Goal: Download file/media

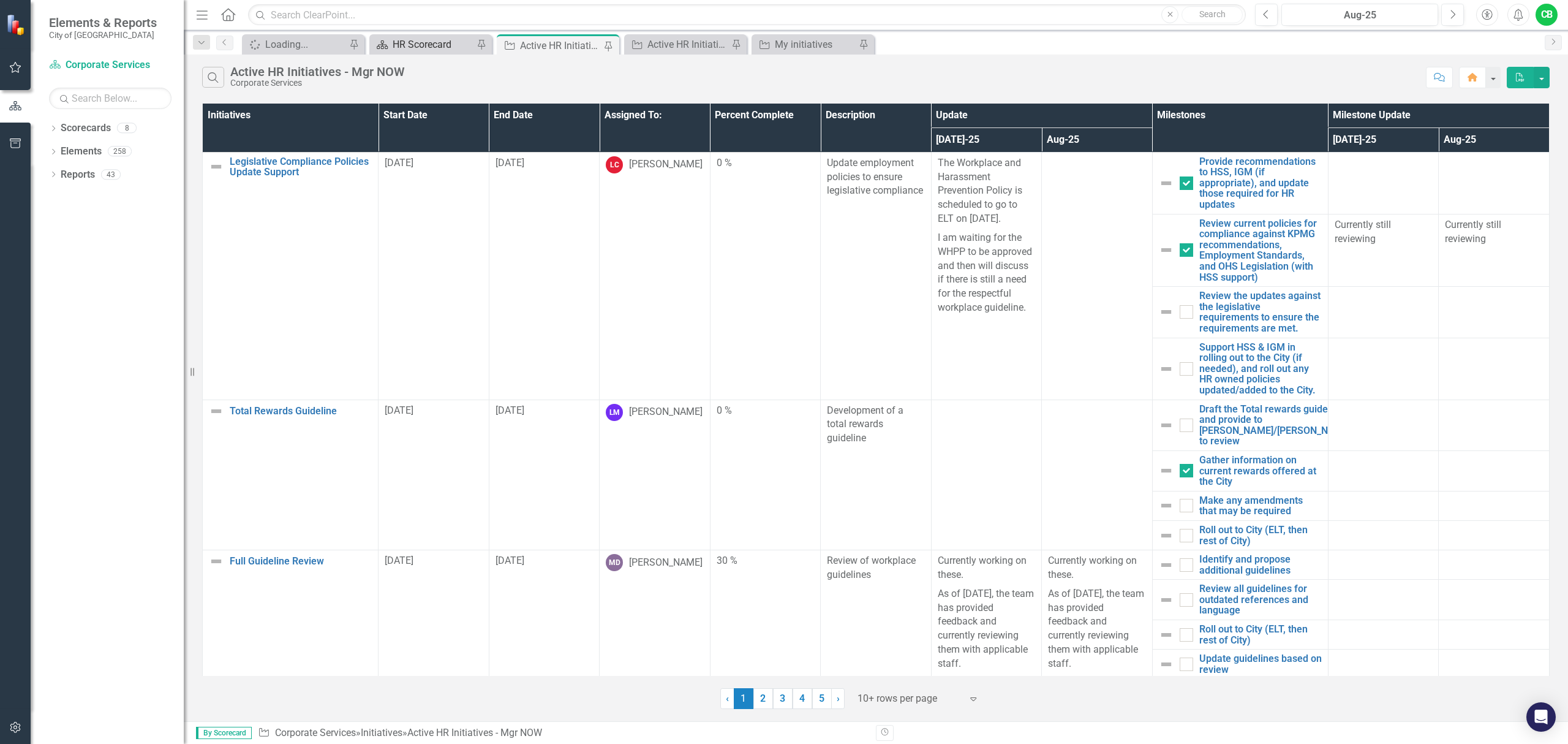
click at [433, 49] on div "HR Scorecard" at bounding box center [433, 45] width 81 height 15
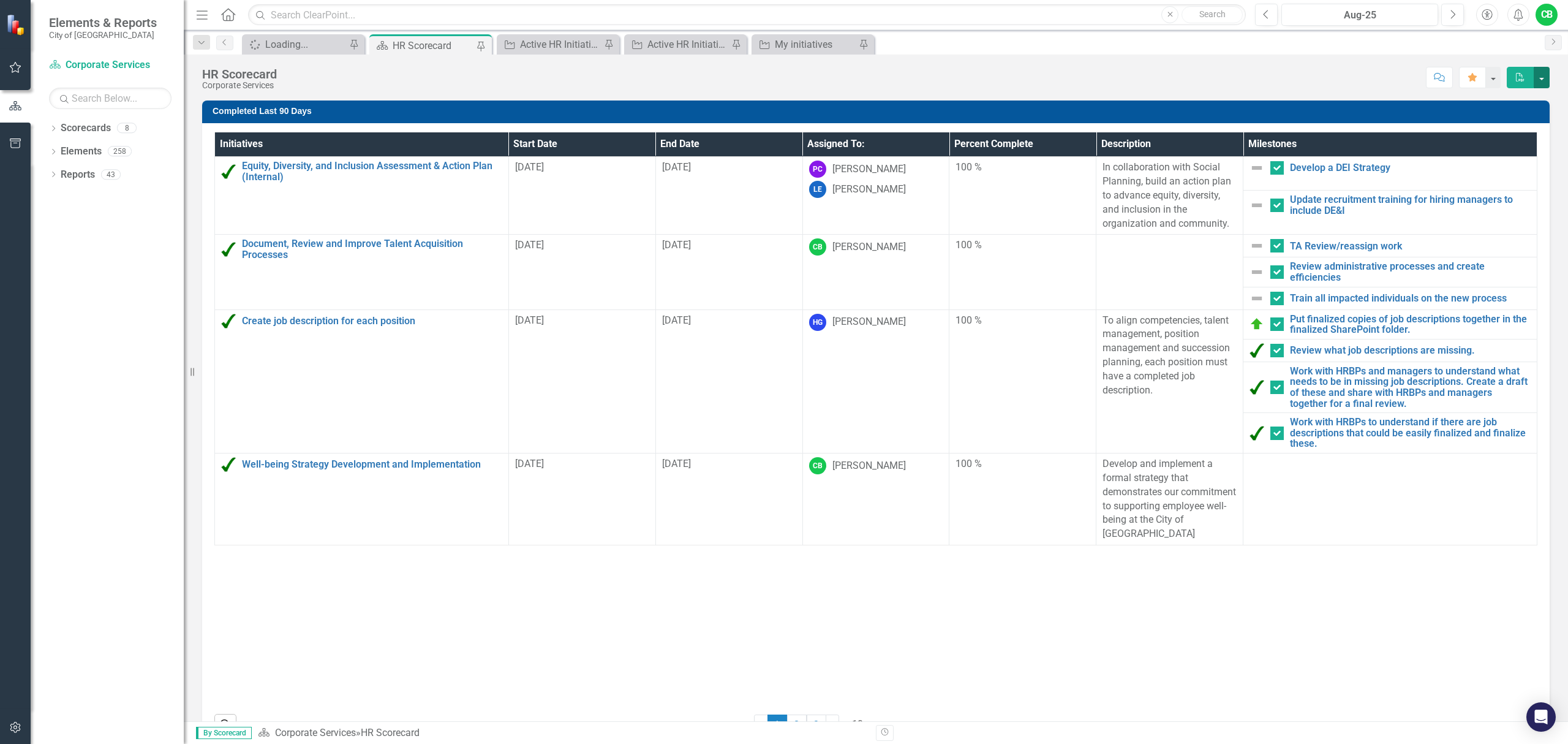
click at [1542, 82] on button "button" at bounding box center [1541, 77] width 16 height 21
click at [1529, 130] on link "PDF Export to PDF" at bounding box center [1500, 125] width 100 height 22
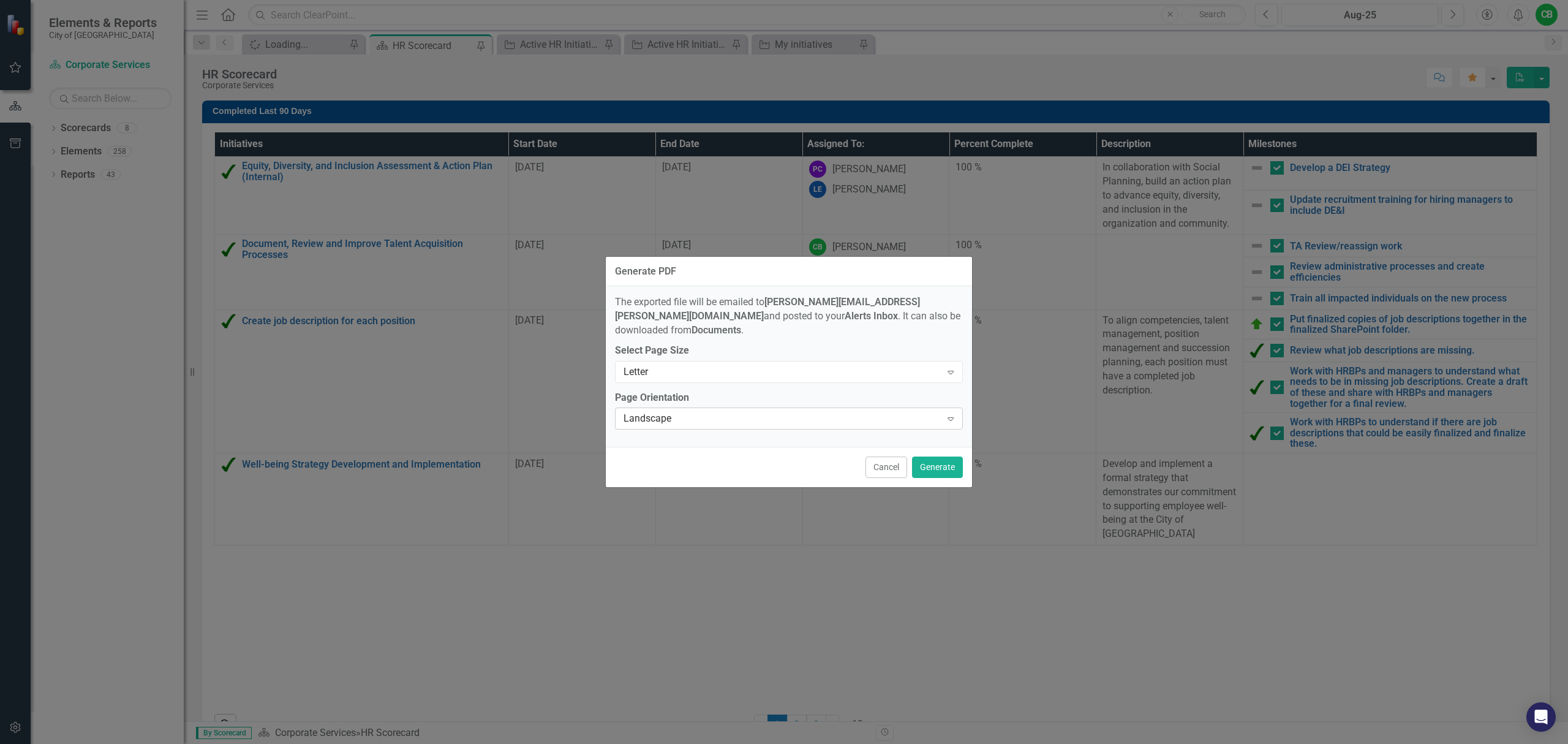
click at [834, 412] on div "Landscape" at bounding box center [782, 418] width 318 height 14
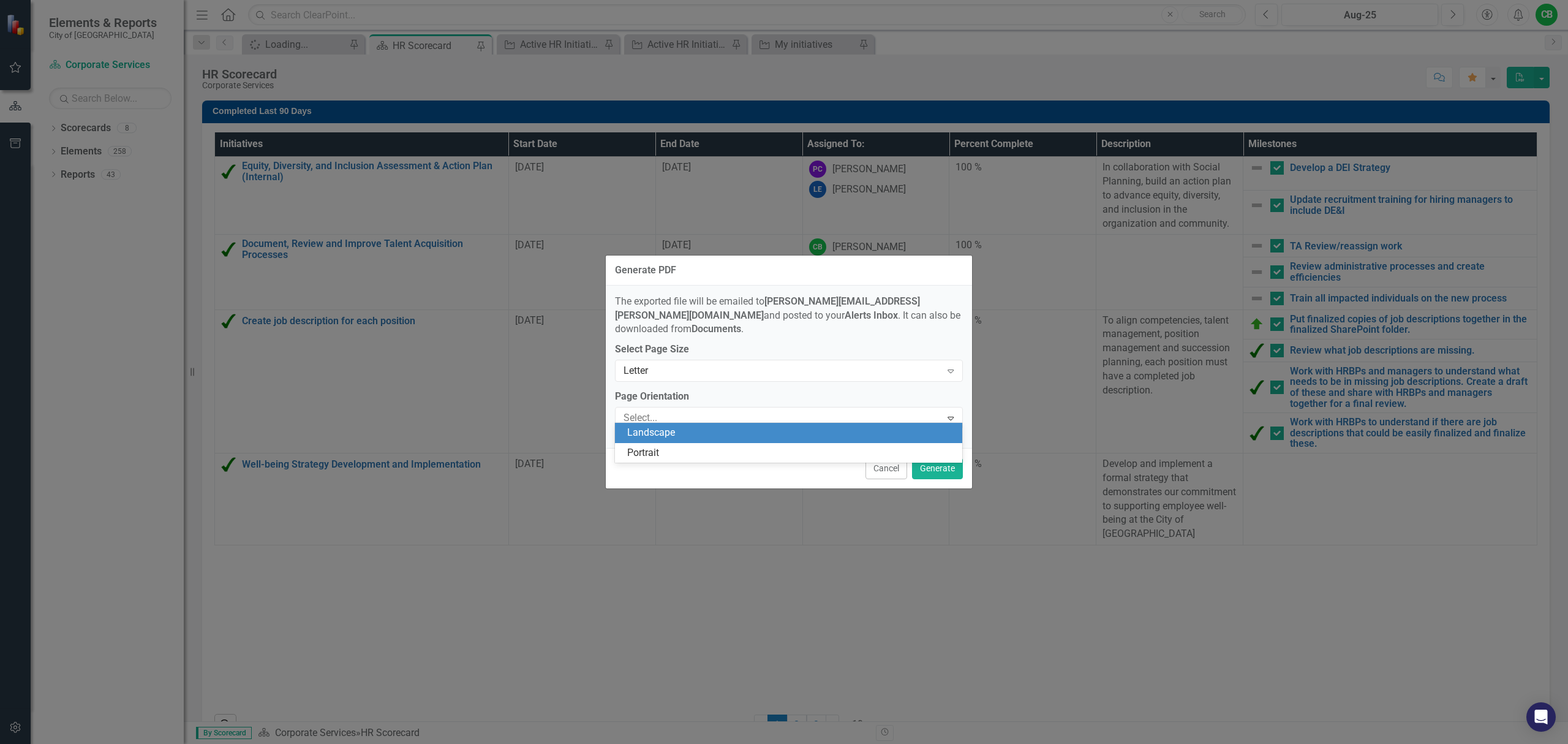
click at [830, 429] on div "Landscape" at bounding box center [791, 433] width 328 height 14
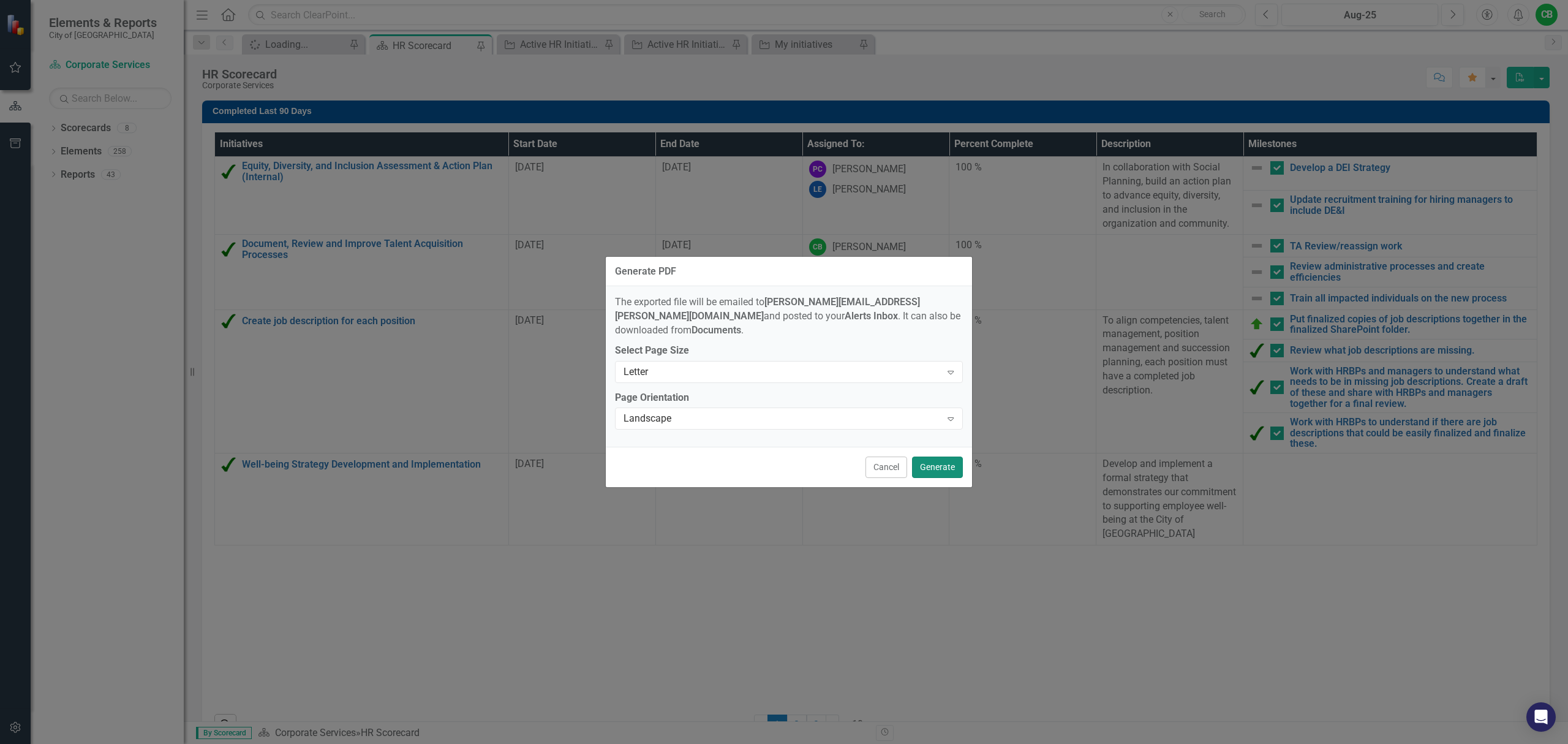
click at [950, 465] on button "Generate" at bounding box center [937, 467] width 51 height 21
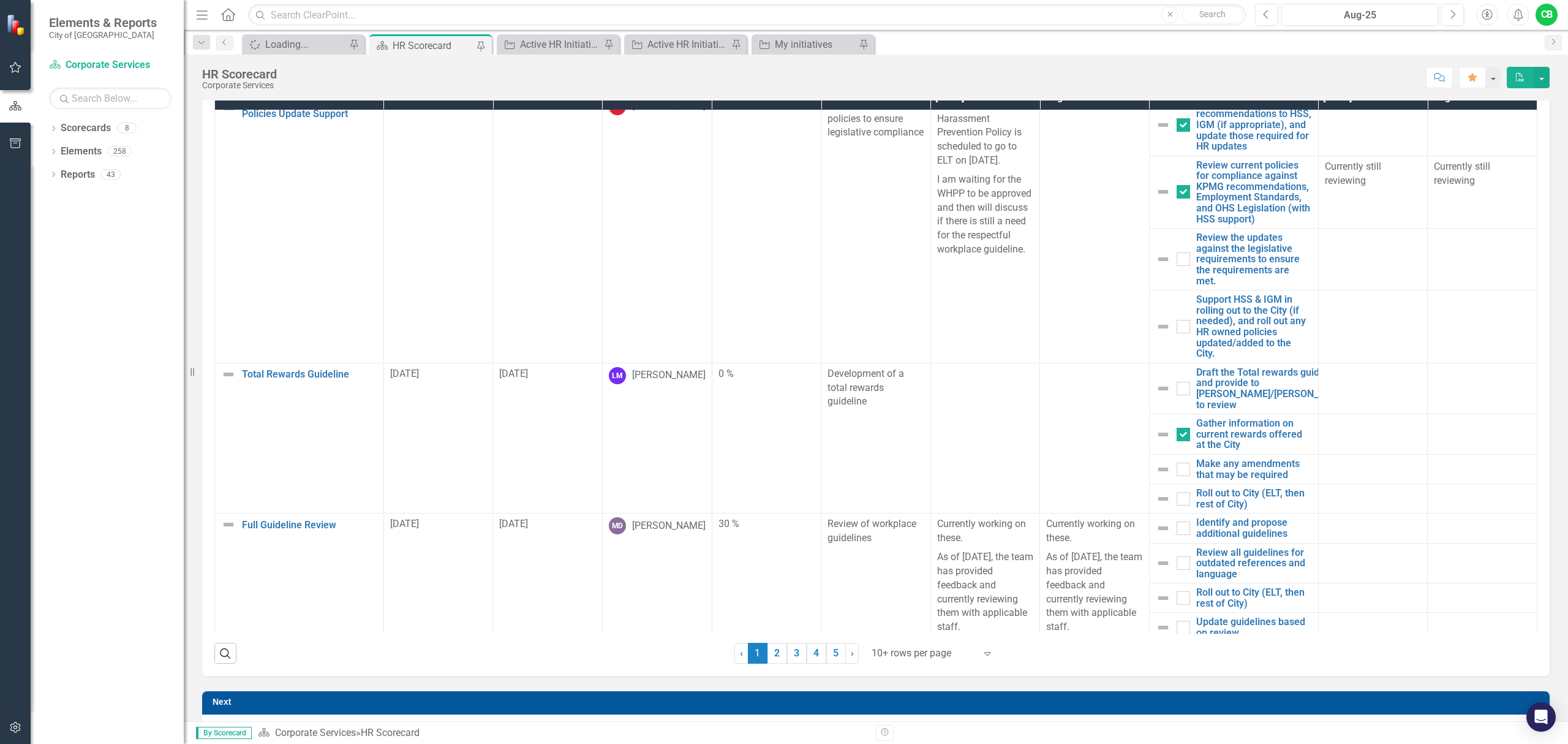
scroll to position [735, 0]
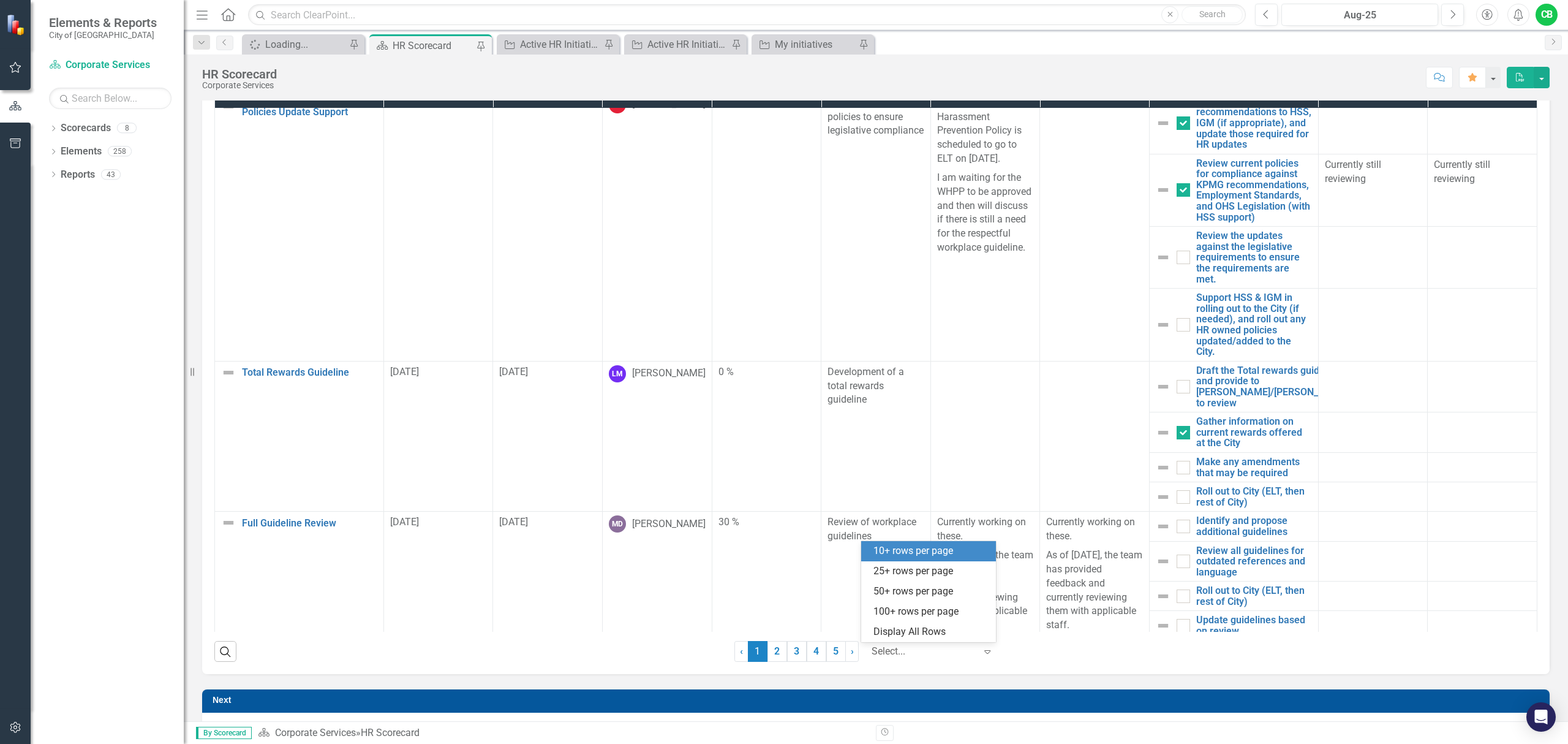
click at [954, 652] on div at bounding box center [923, 651] width 104 height 16
click at [941, 625] on div "Display All Rows" at bounding box center [931, 632] width 115 height 14
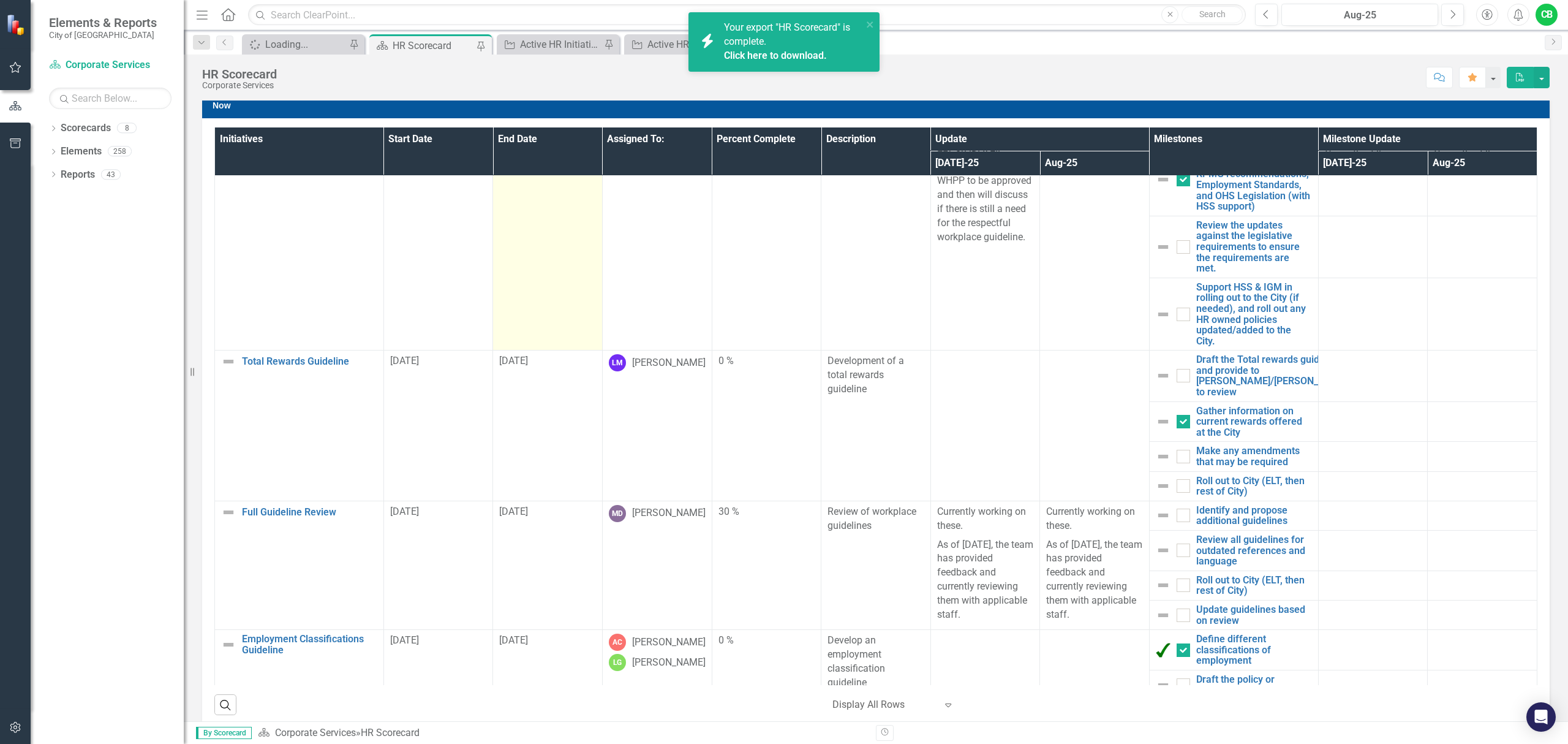
scroll to position [0, 0]
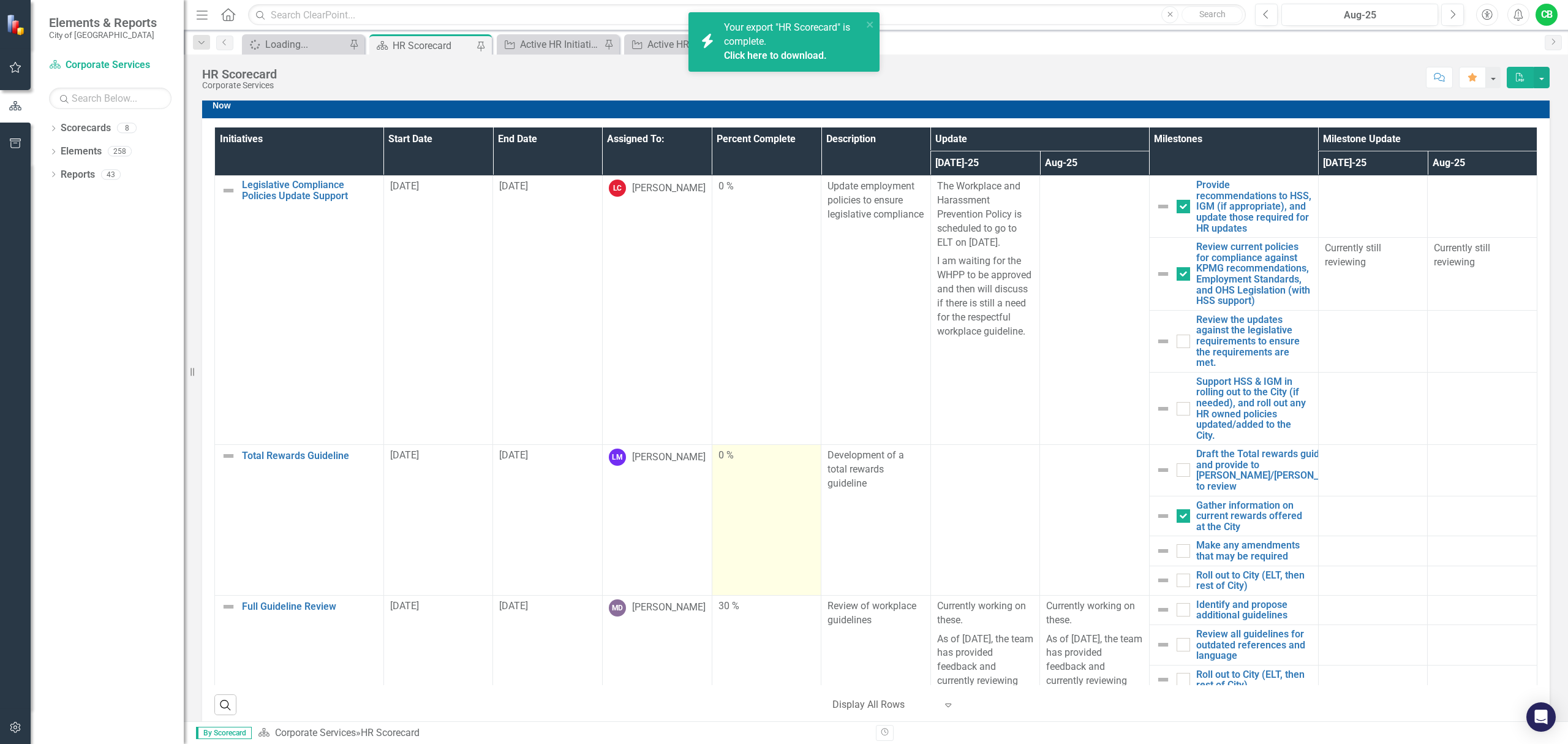
drag, startPoint x: 210, startPoint y: 131, endPoint x: 775, endPoint y: 469, distance: 658.4
click at [775, 469] on div "Initiatives Start Date End Date Assigned To: Percent Complete Description Updat…" at bounding box center [875, 424] width 1347 height 610
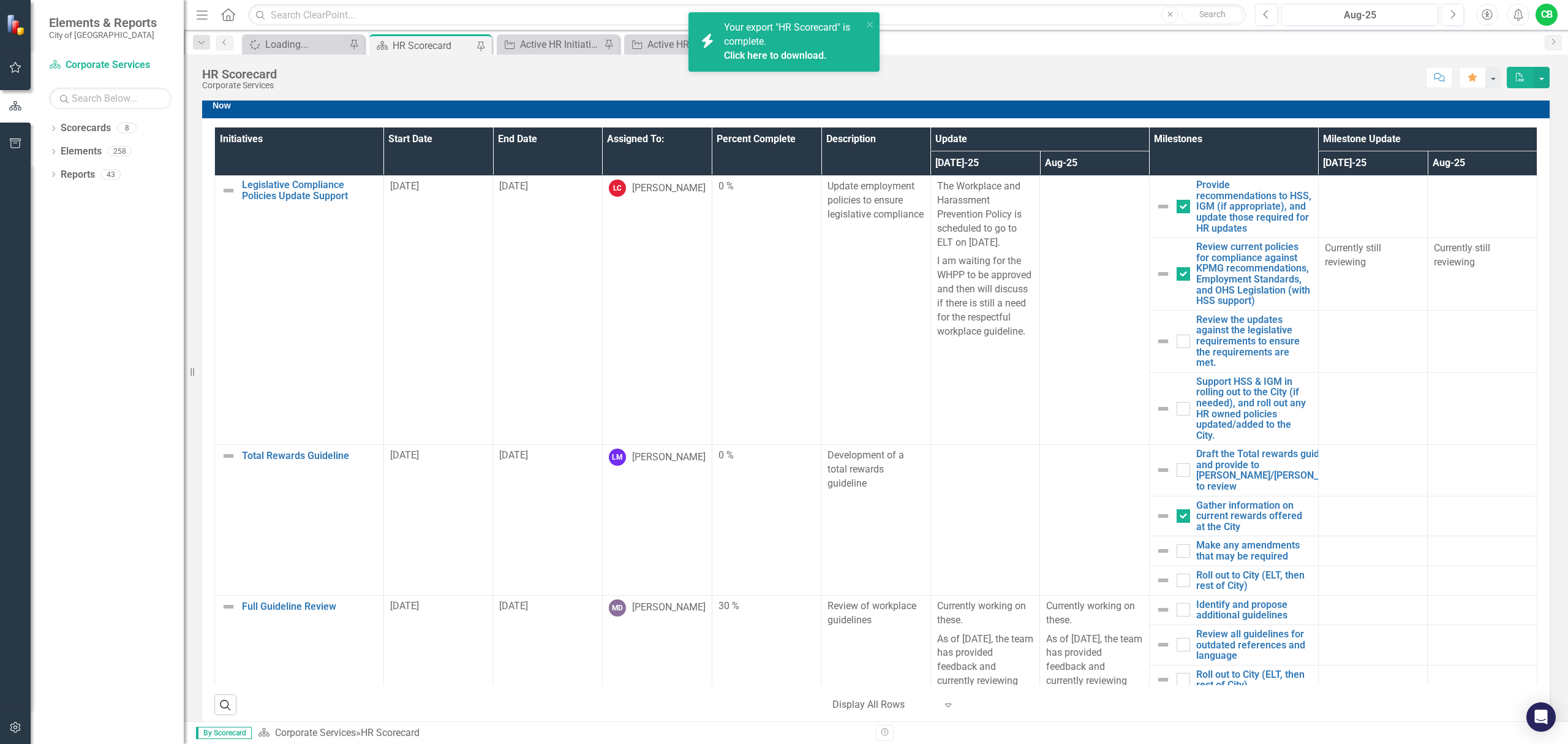
click at [743, 50] on link "Click here to download." at bounding box center [775, 56] width 103 height 12
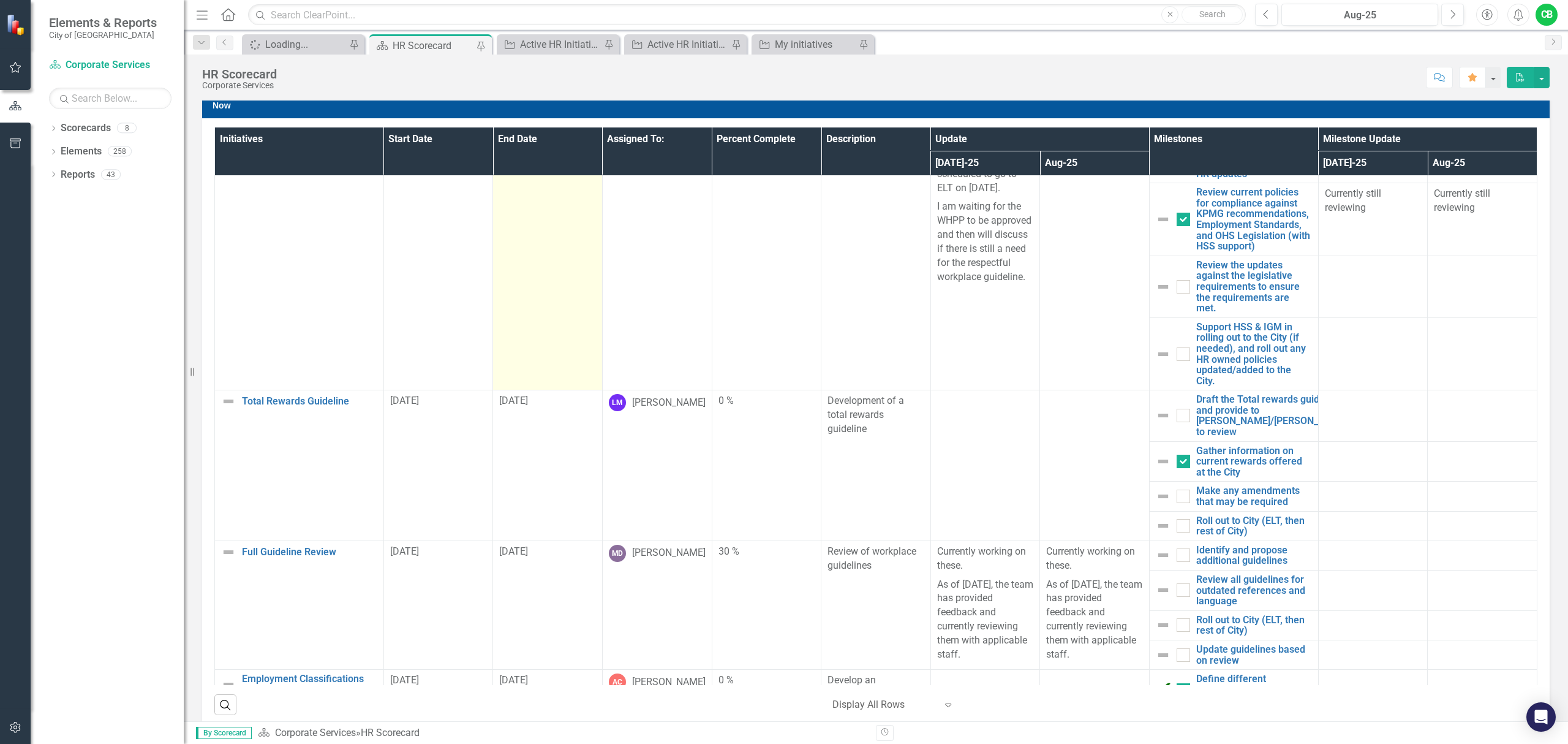
scroll to position [82, 0]
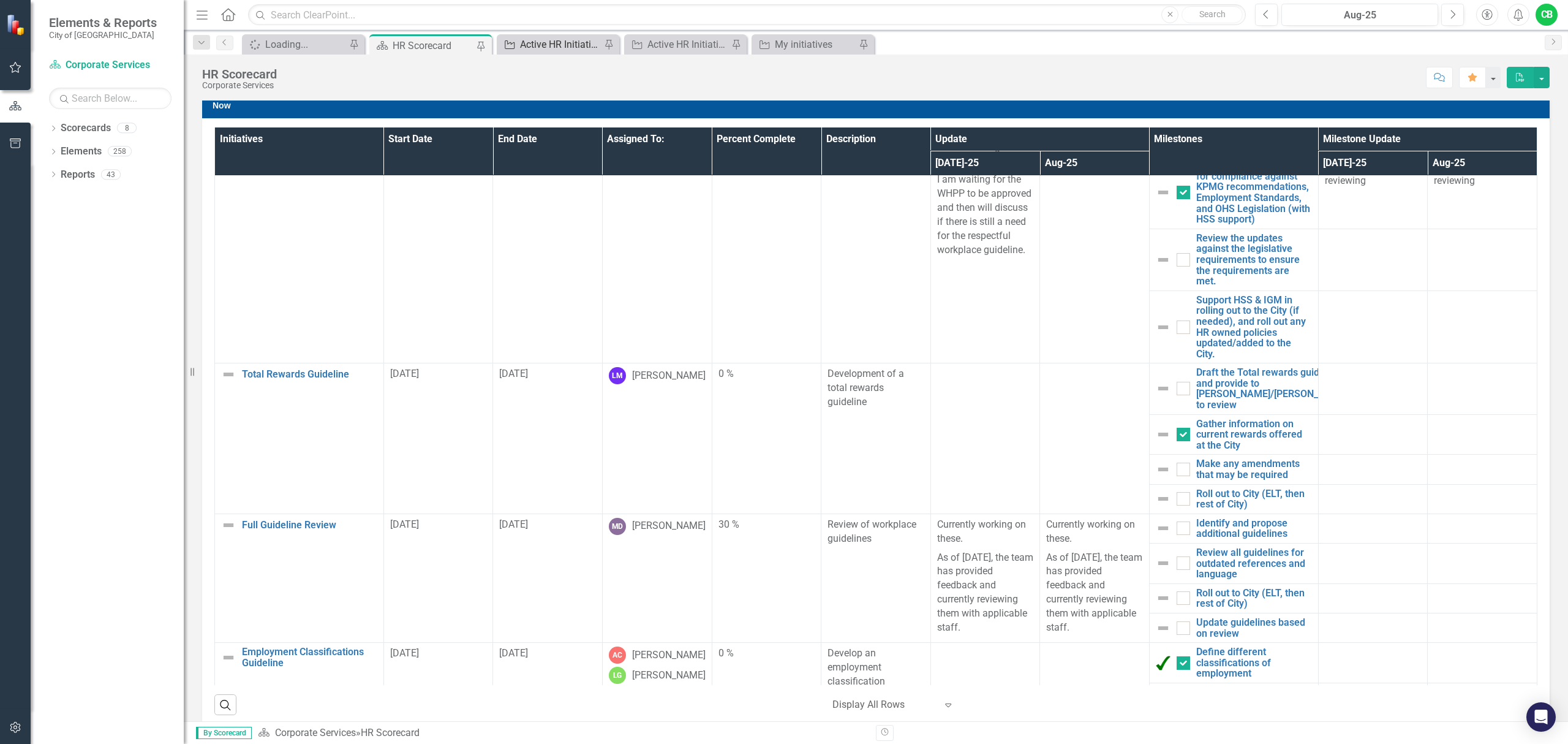
click at [581, 42] on div "Active HR Initiatives - Mgr NOW" at bounding box center [561, 45] width 81 height 15
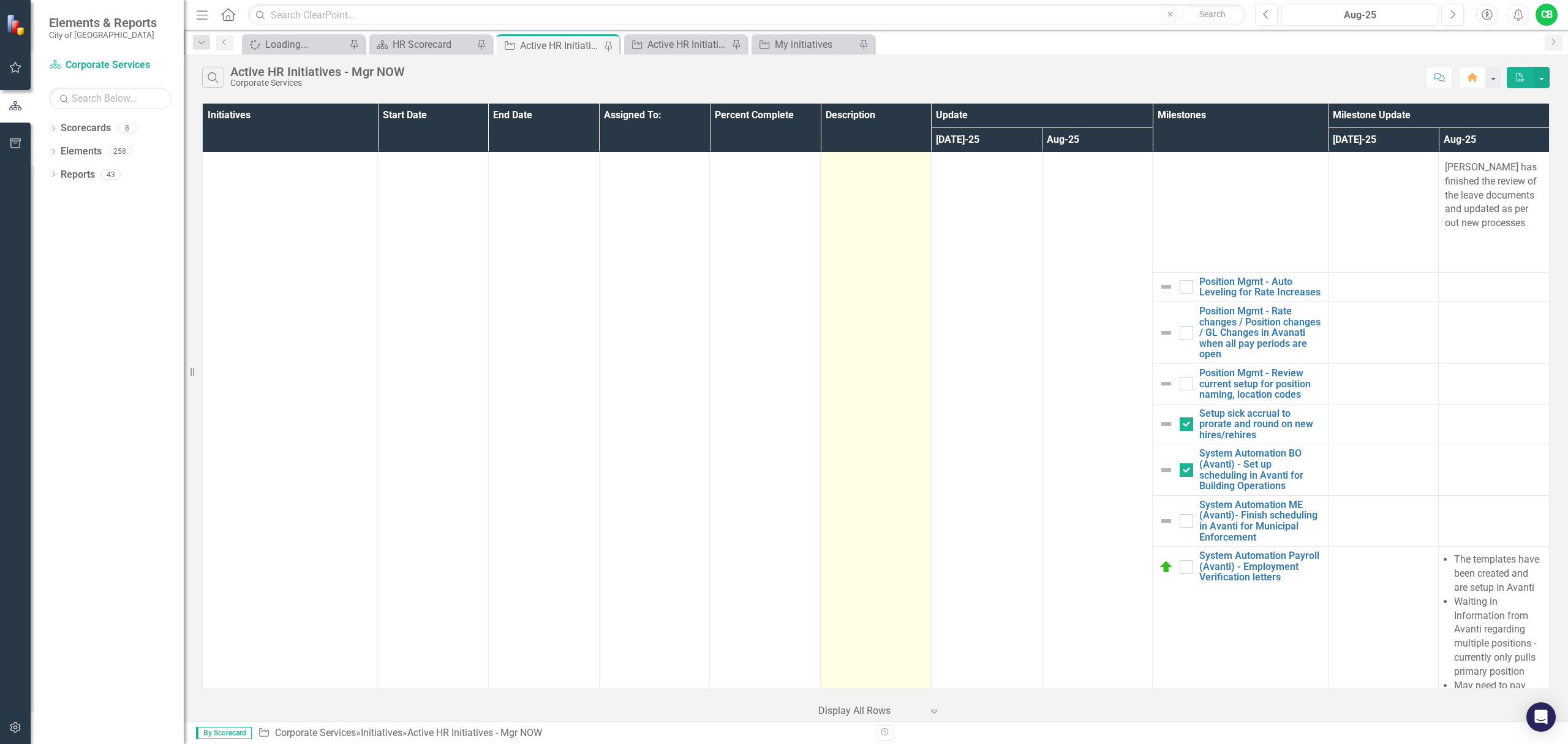
scroll to position [3572, 0]
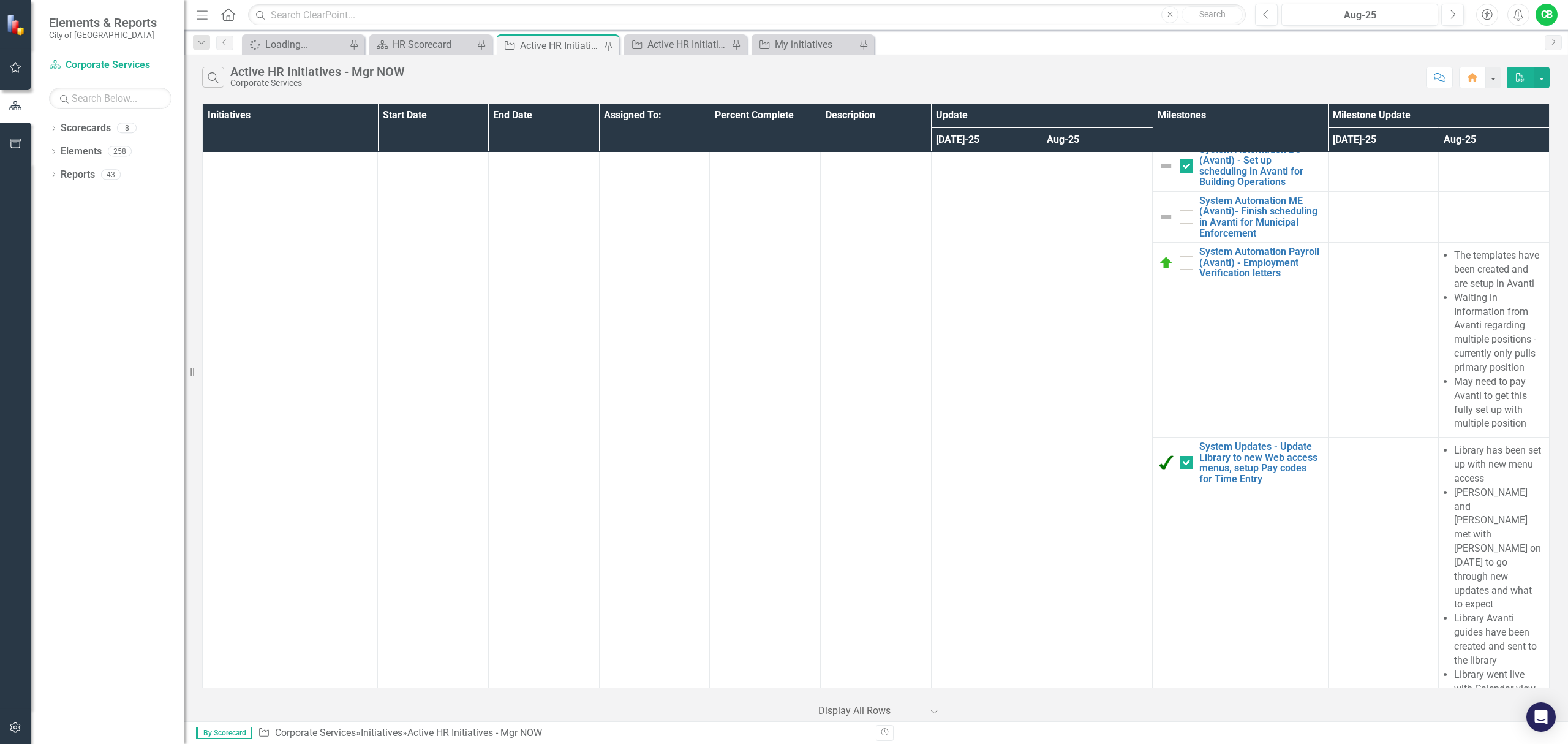
click at [856, 703] on div at bounding box center [870, 710] width 104 height 16
click at [890, 692] on div "Display All Rows" at bounding box center [882, 689] width 115 height 14
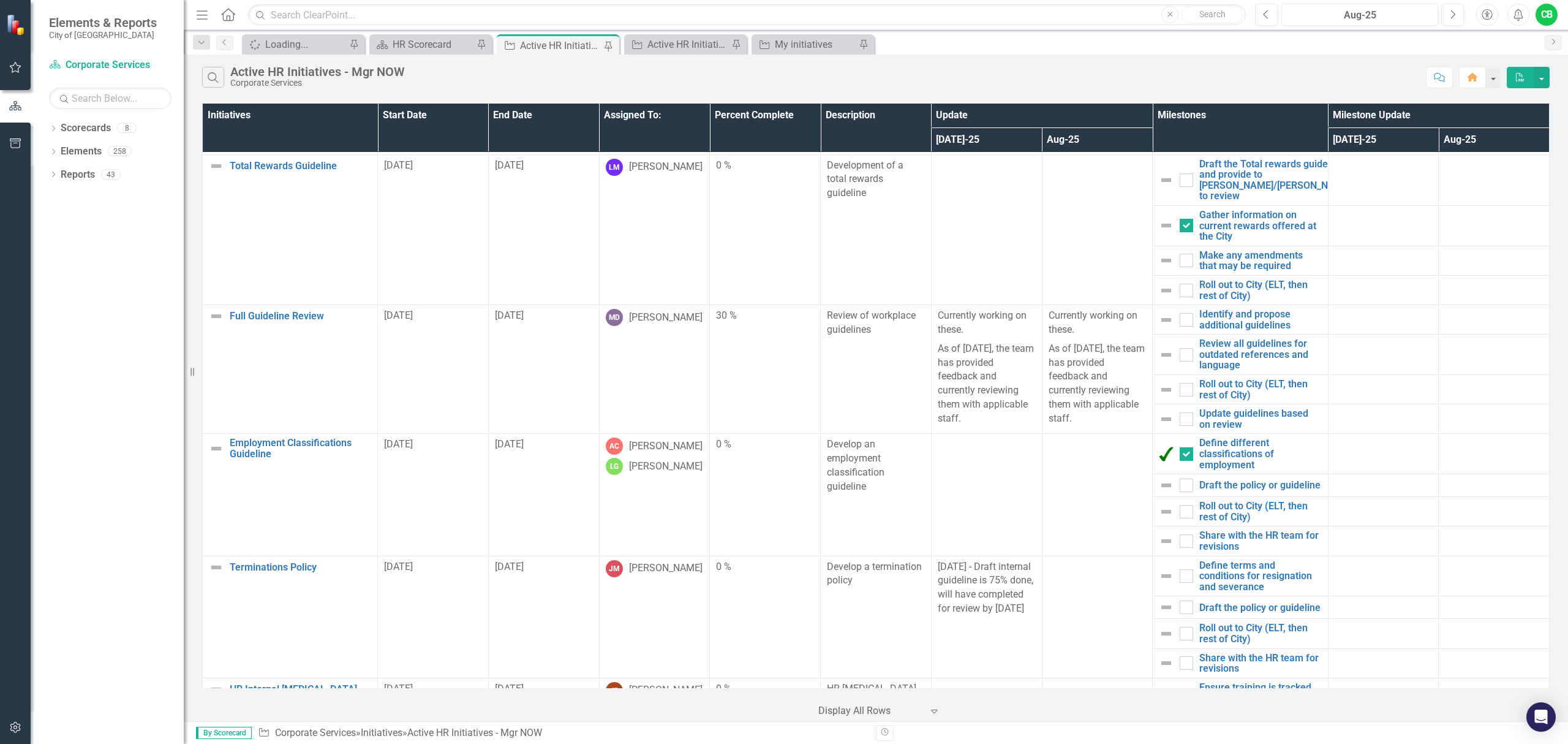
scroll to position [0, 0]
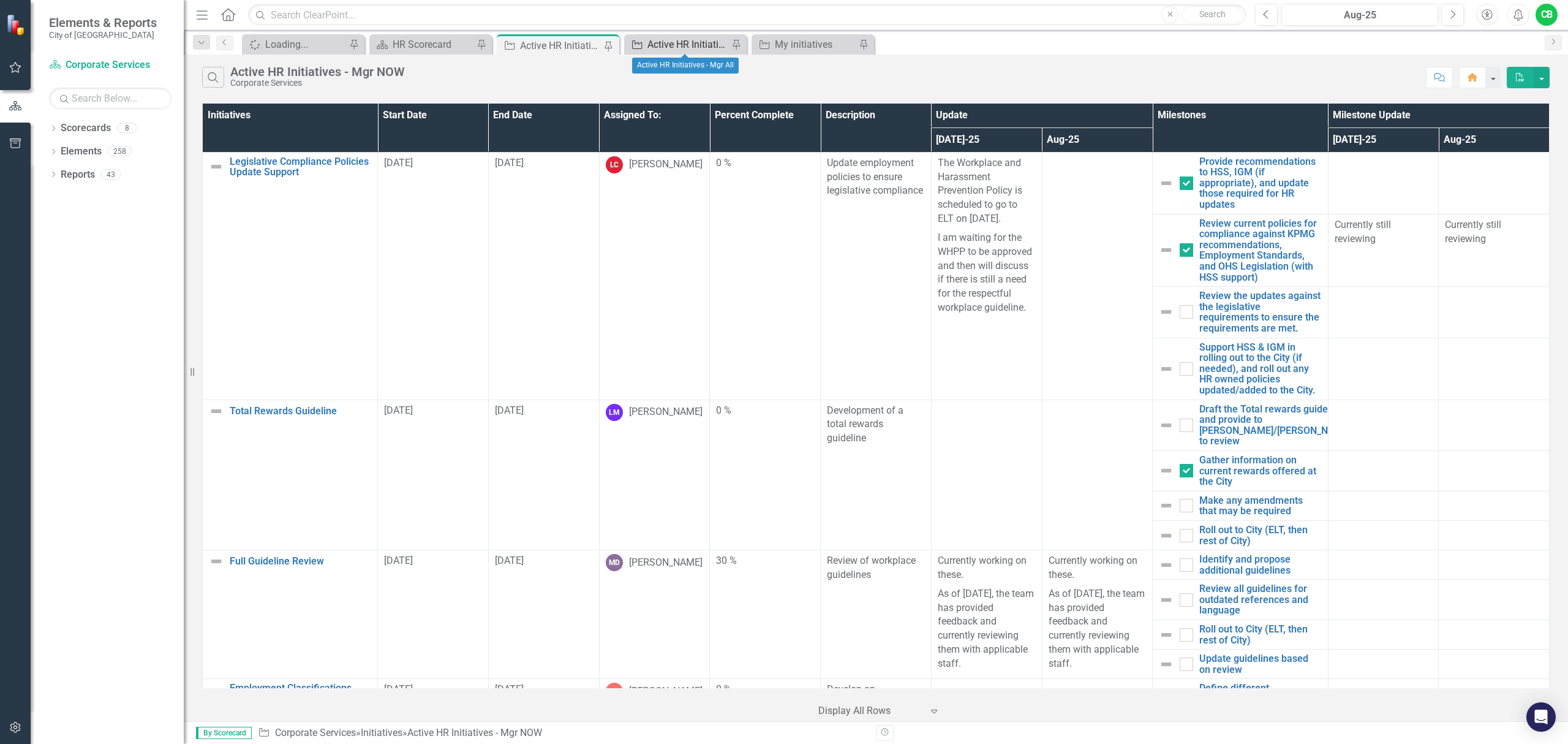
click at [690, 43] on div "Active HR Initiatives - Mgr All" at bounding box center [688, 45] width 81 height 15
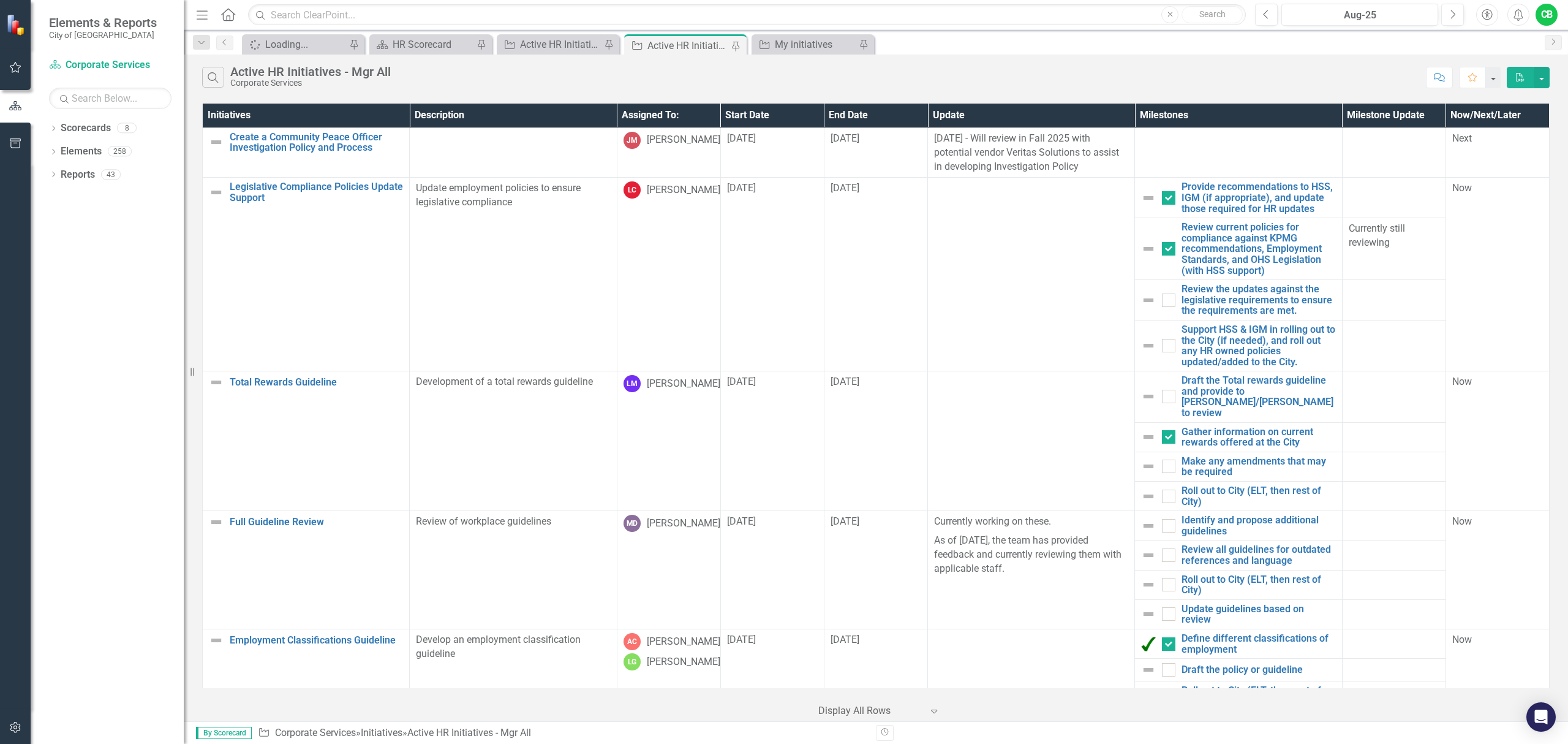
click at [749, 121] on th "Start Date" at bounding box center [772, 116] width 104 height 24
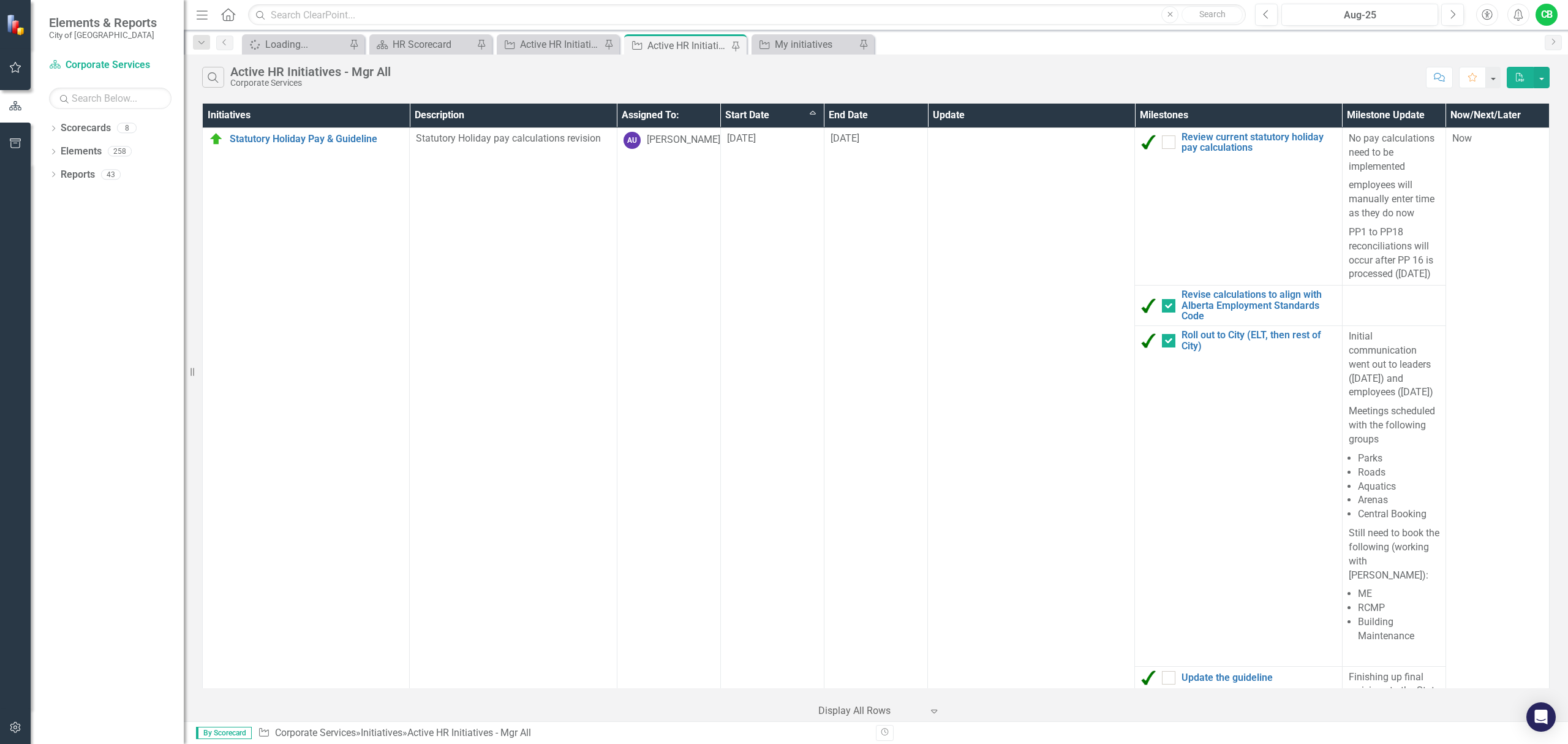
checkbox input "false"
checkbox input "true"
checkbox input "false"
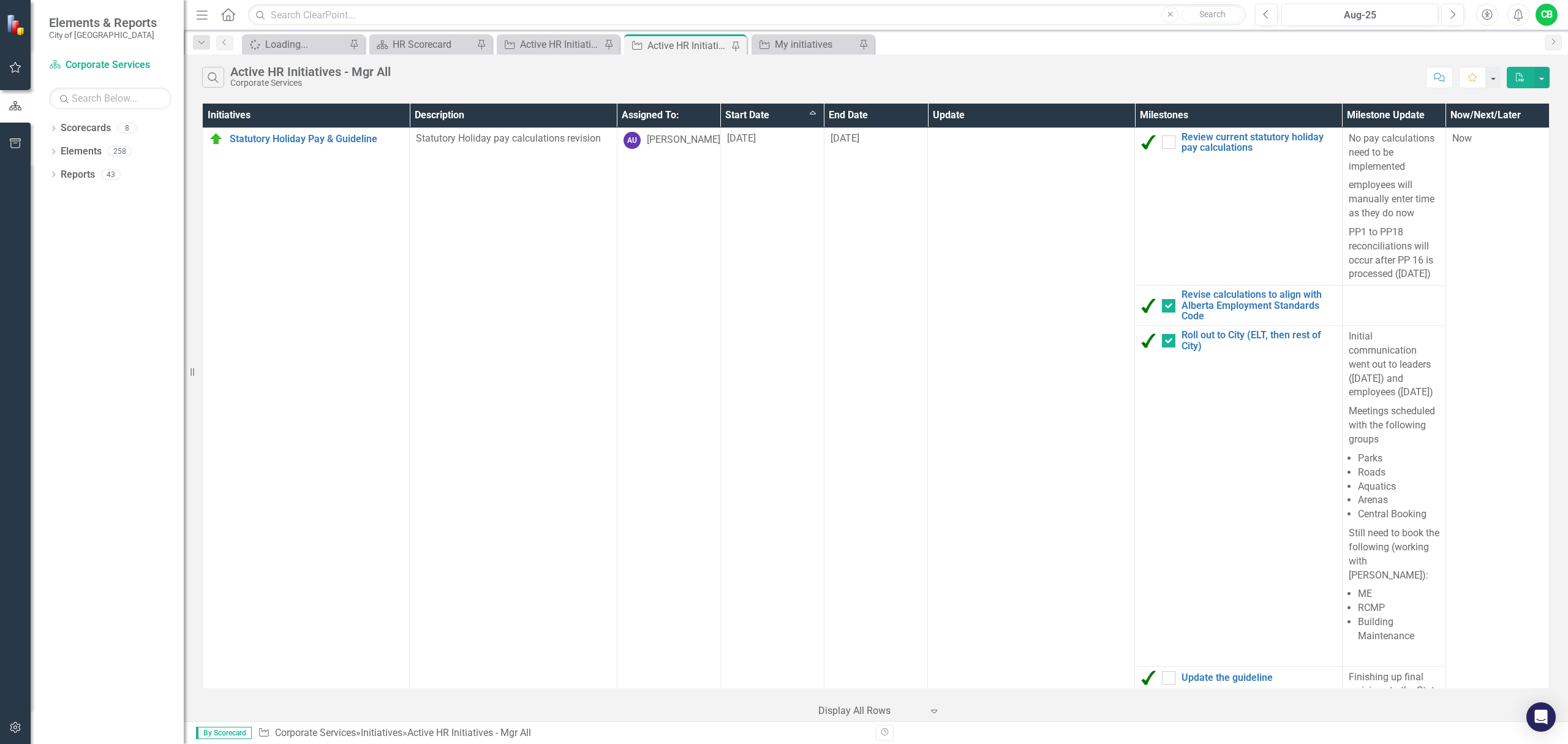
checkbox input "true"
checkbox input "false"
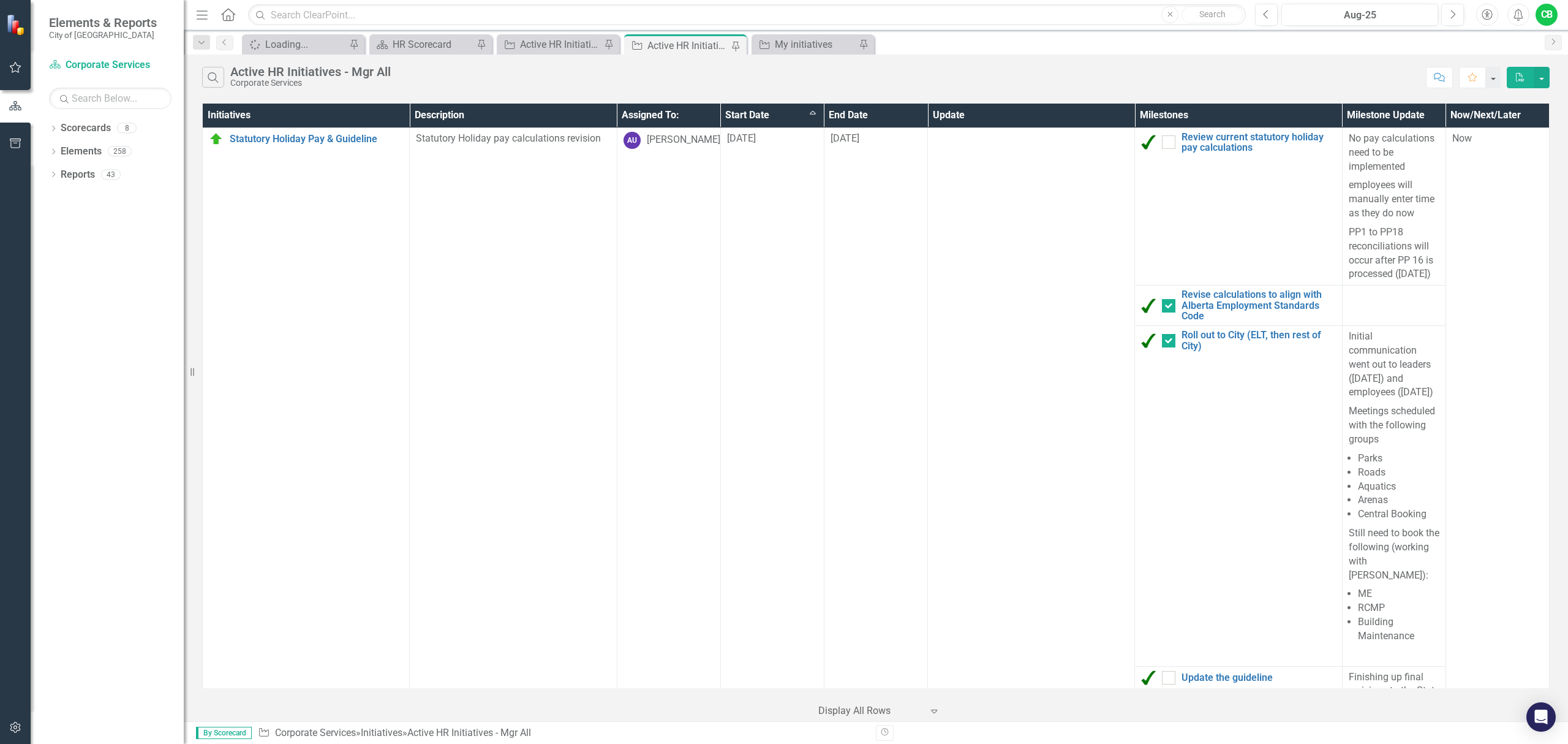
checkbox input "false"
click at [766, 119] on th "Start Date Sort Ascending" at bounding box center [772, 116] width 104 height 24
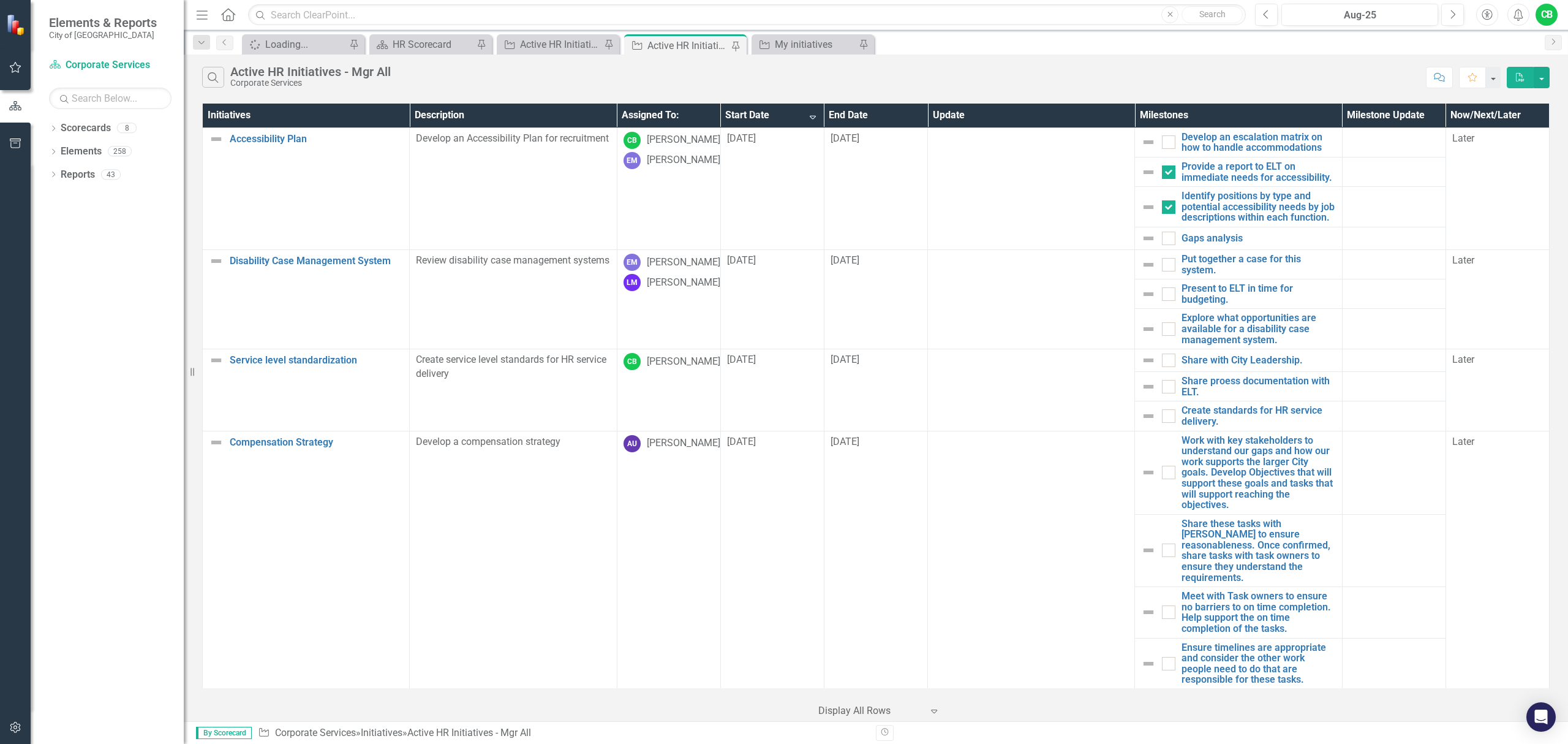
checkbox input "false"
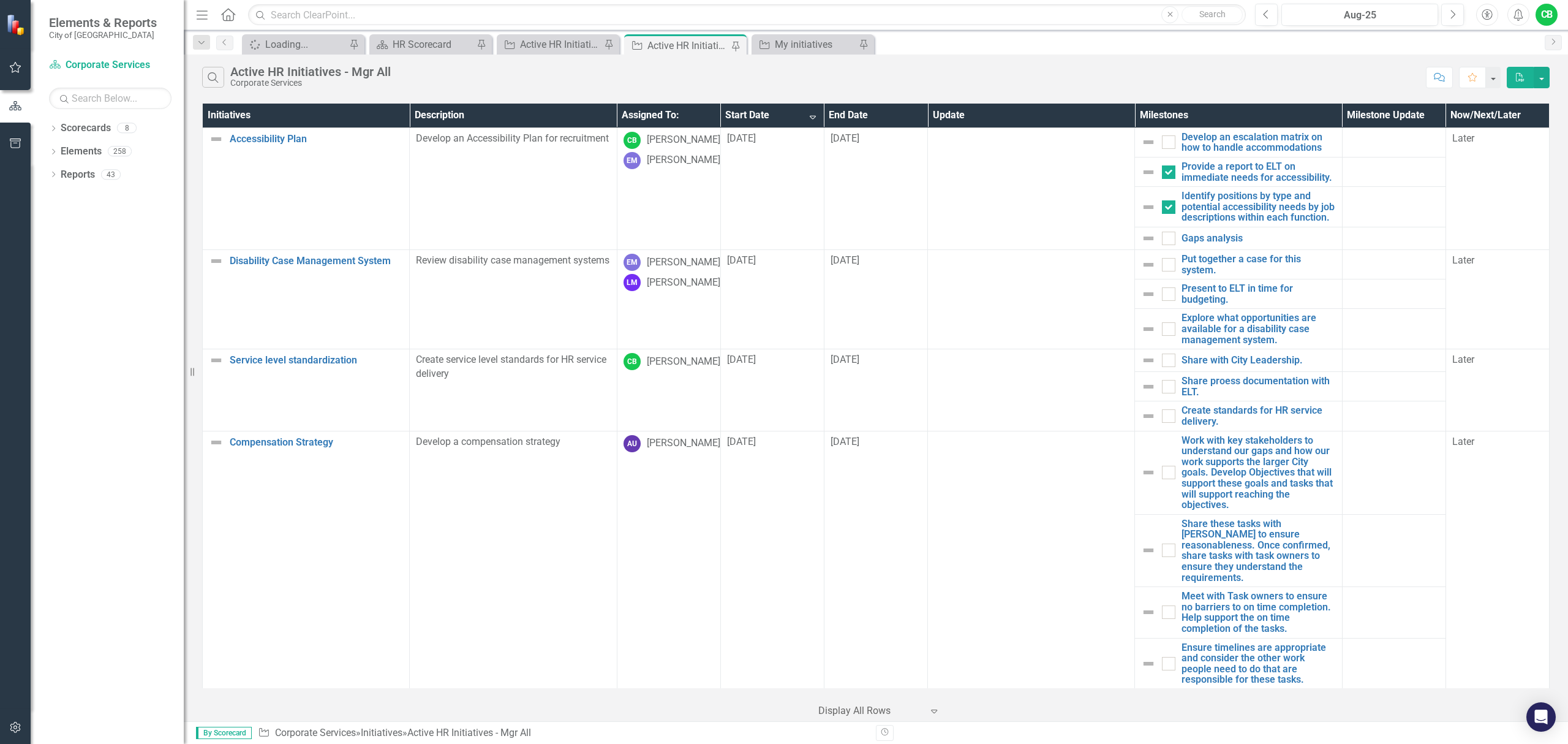
checkbox input "false"
checkbox input "true"
checkbox input "false"
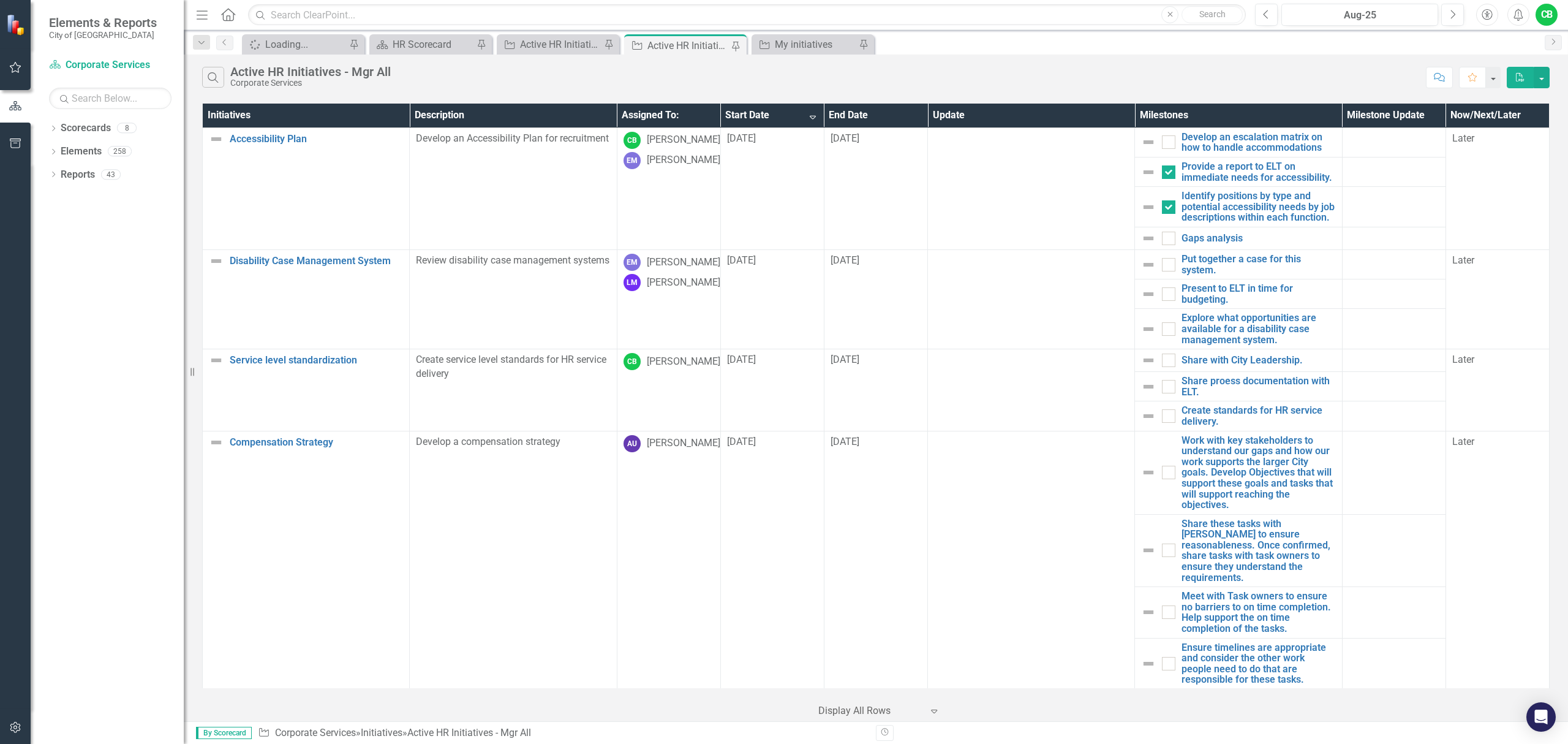
checkbox input "true"
checkbox input "false"
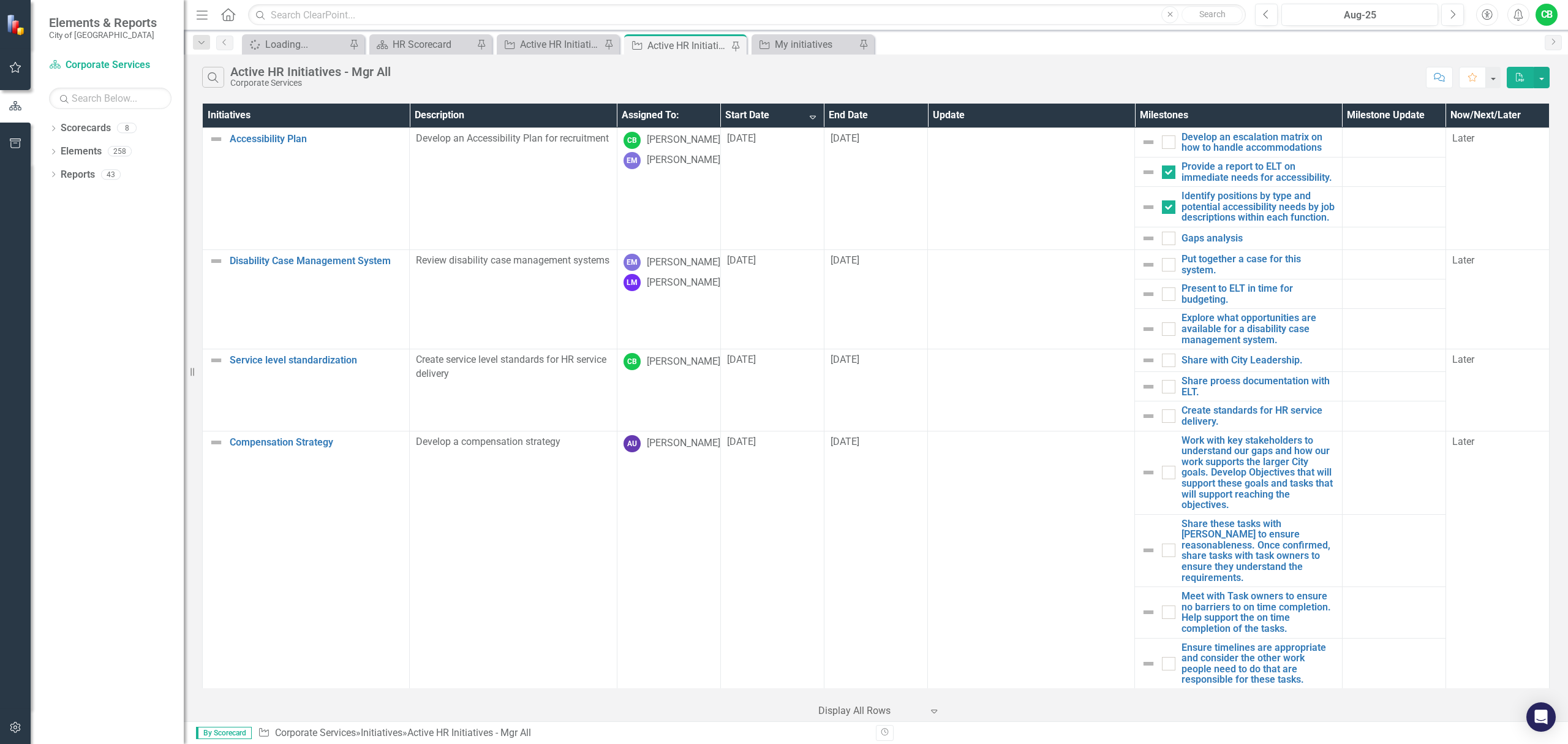
checkbox input "false"
checkbox input "true"
checkbox input "false"
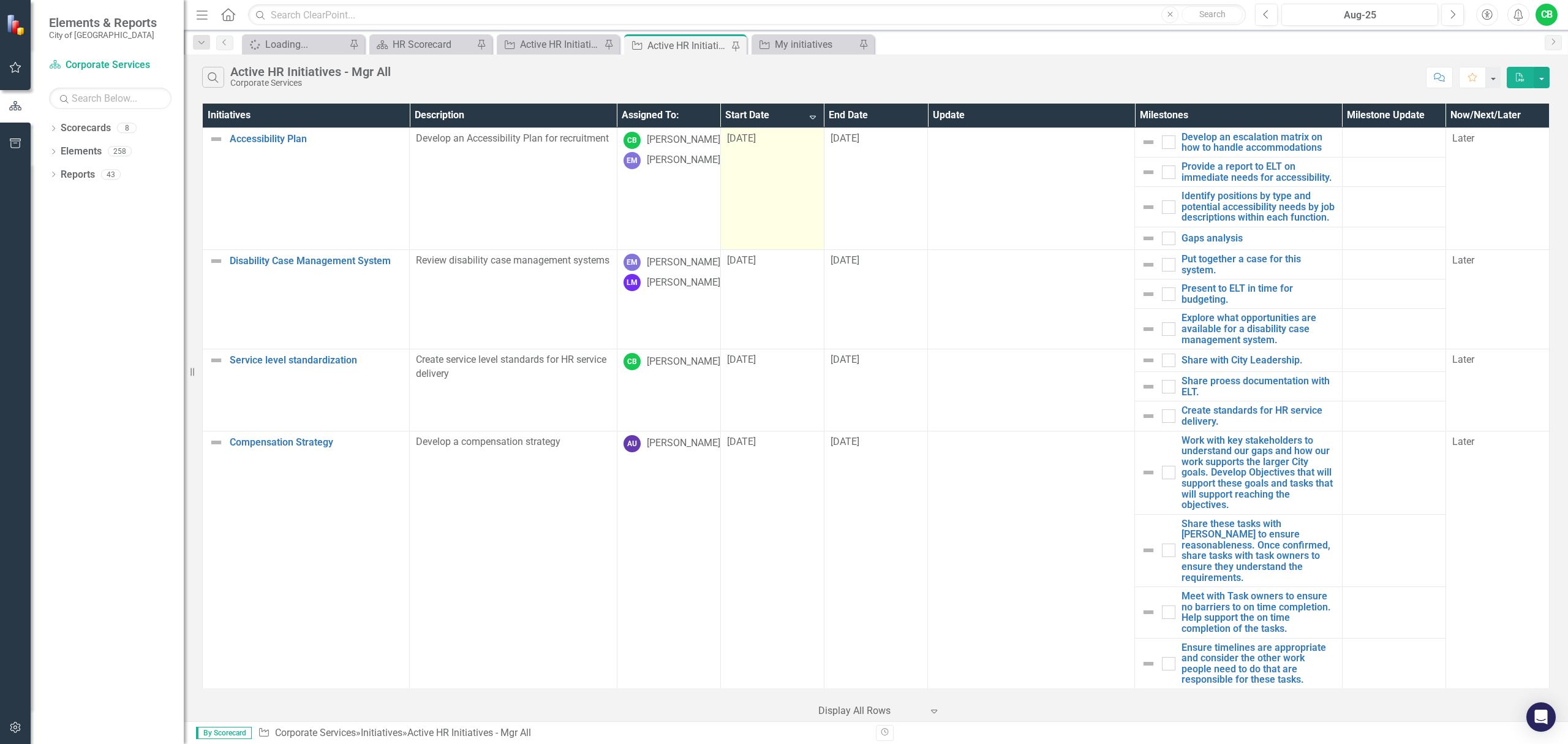
checkbox input "false"
checkbox input "true"
checkbox input "false"
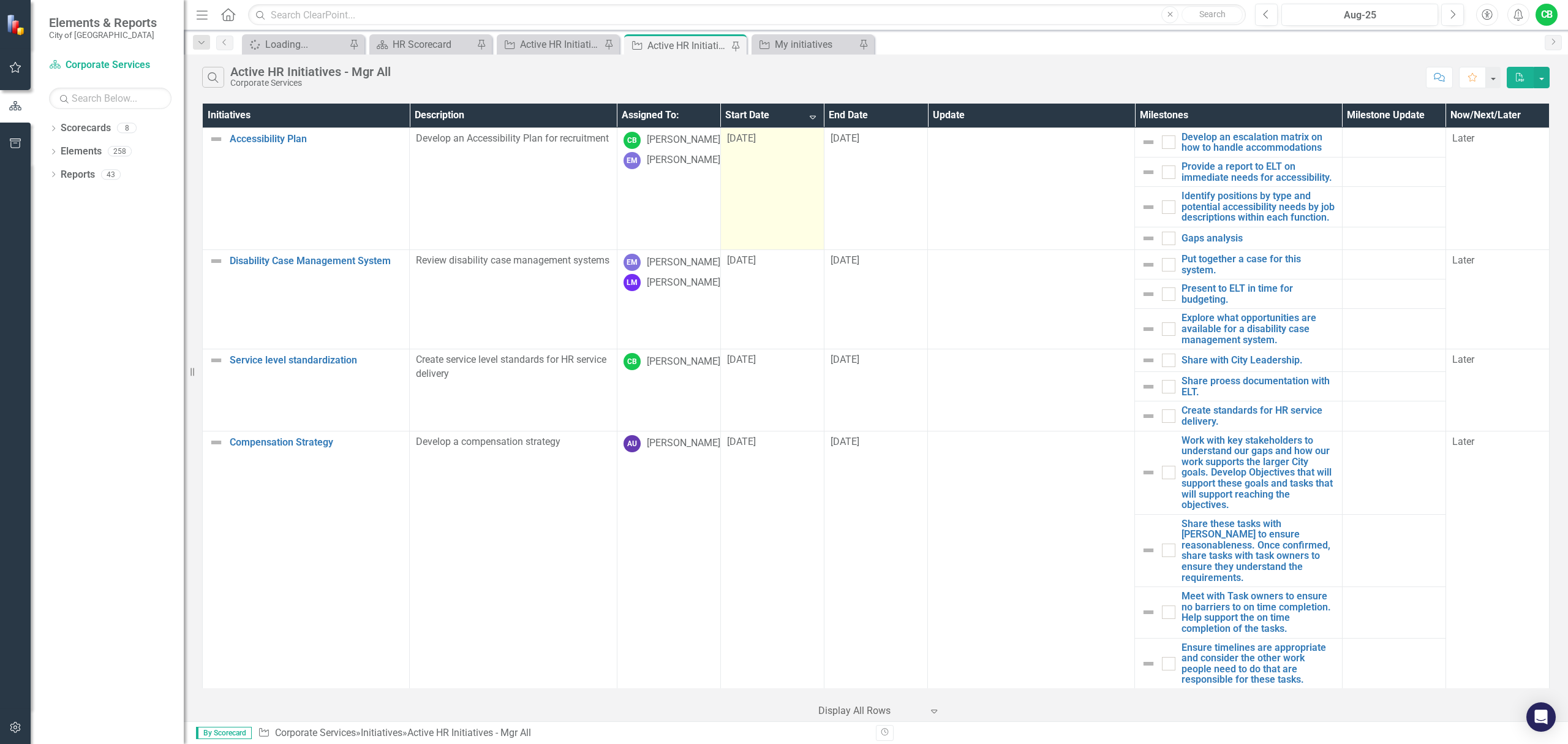
checkbox input "false"
checkbox input "true"
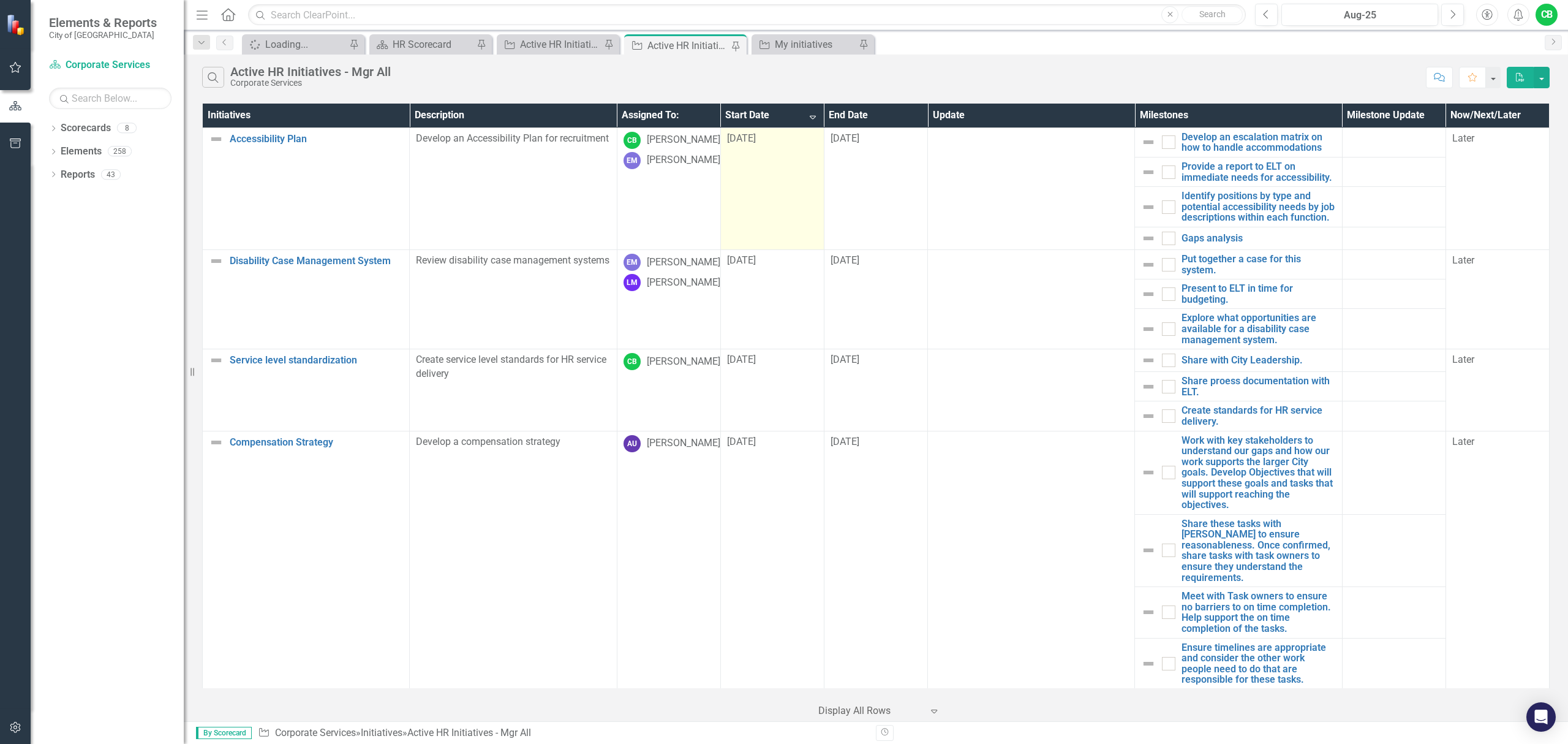
checkbox input "true"
checkbox input "false"
checkbox input "true"
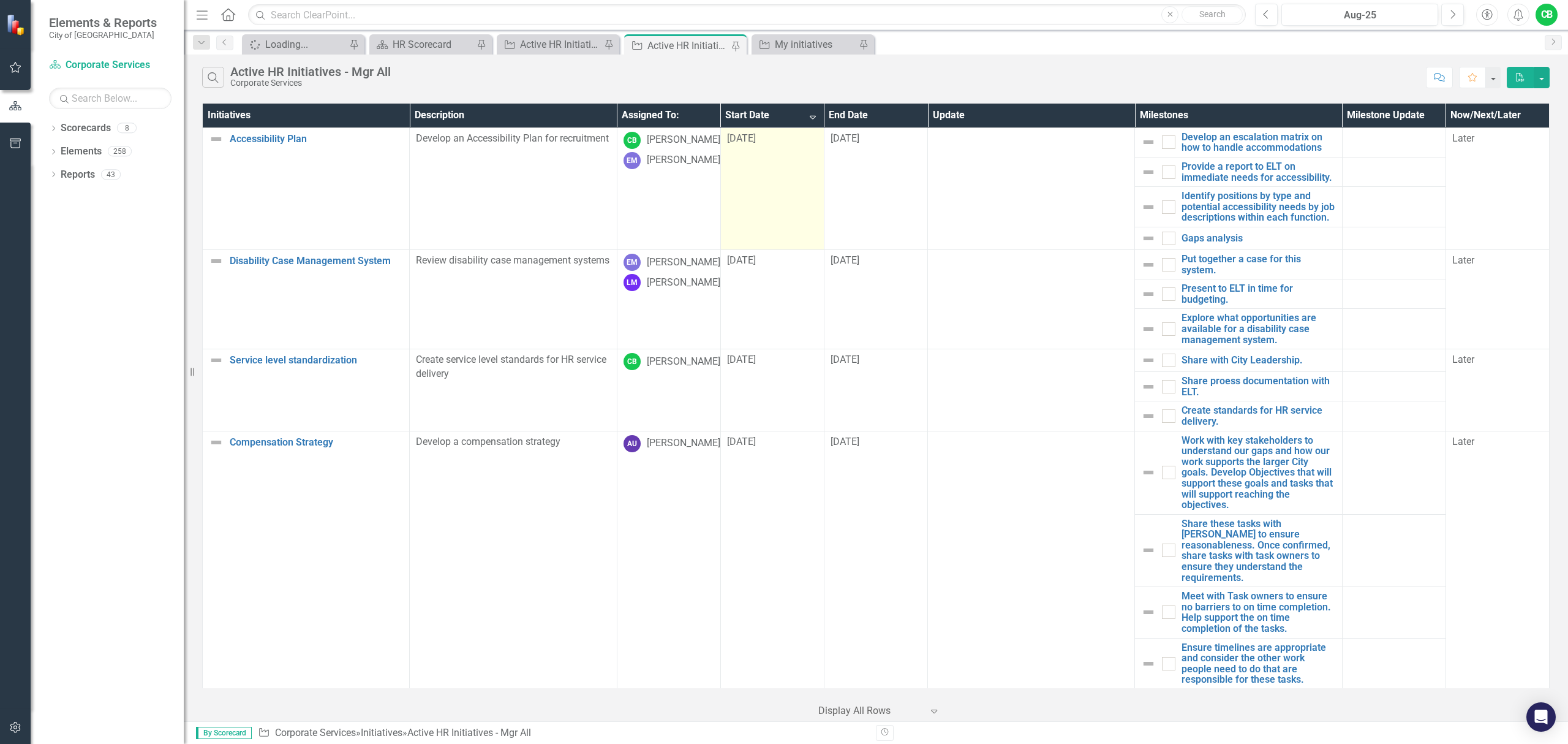
checkbox input "true"
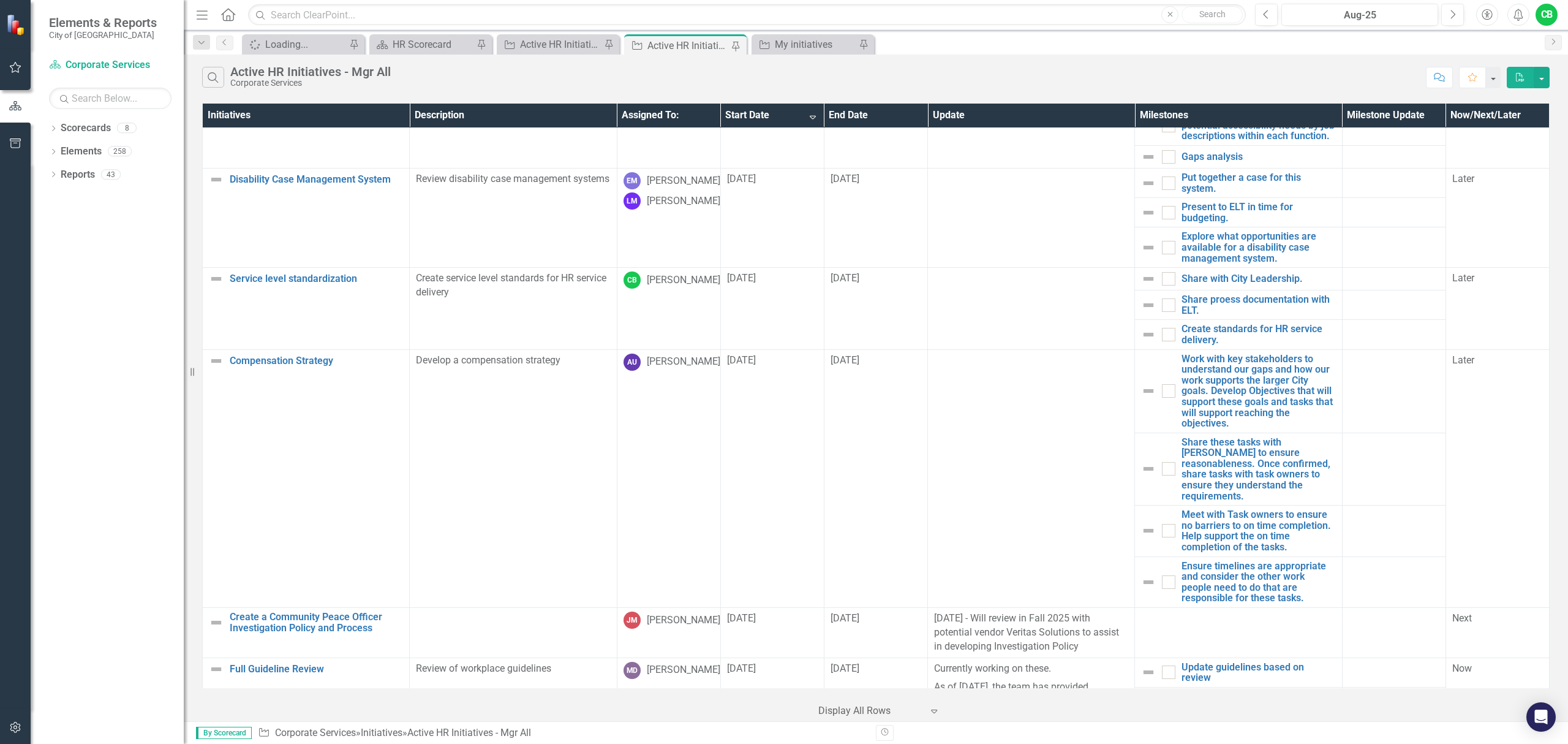
click at [748, 113] on th "Start Date Sort Descending" at bounding box center [772, 116] width 104 height 24
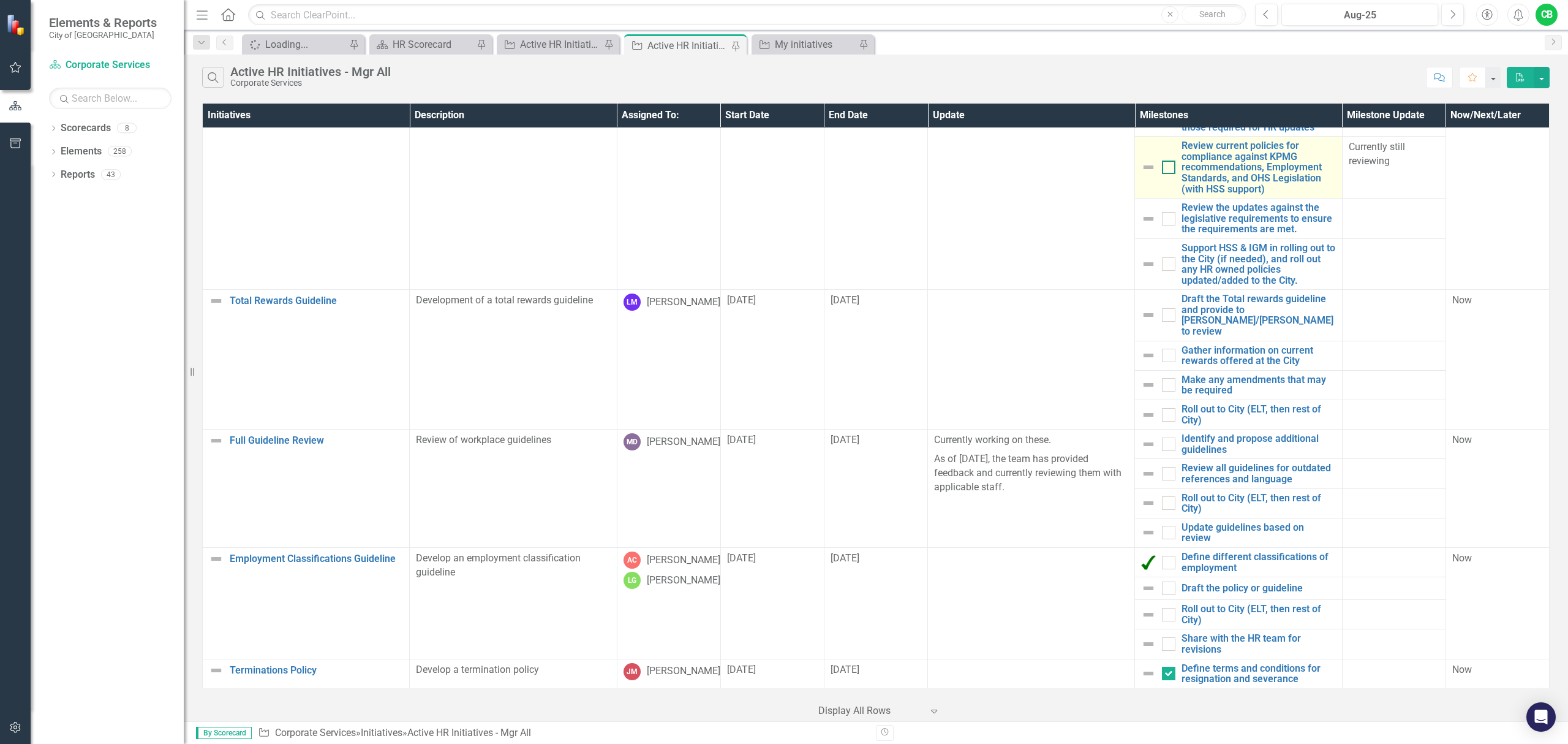
checkbox input "true"
checkbox input "false"
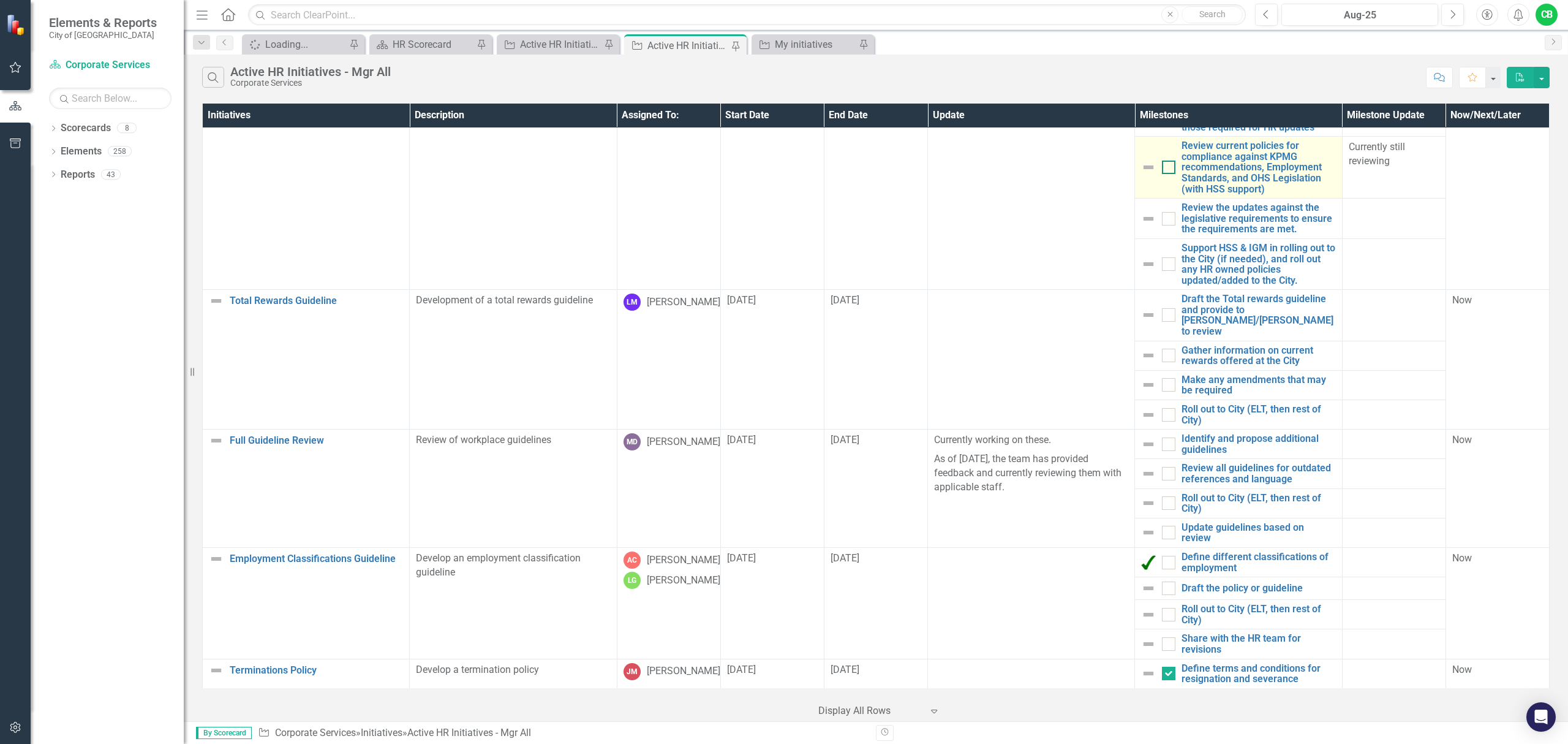
checkbox input "false"
checkbox input "true"
checkbox input "false"
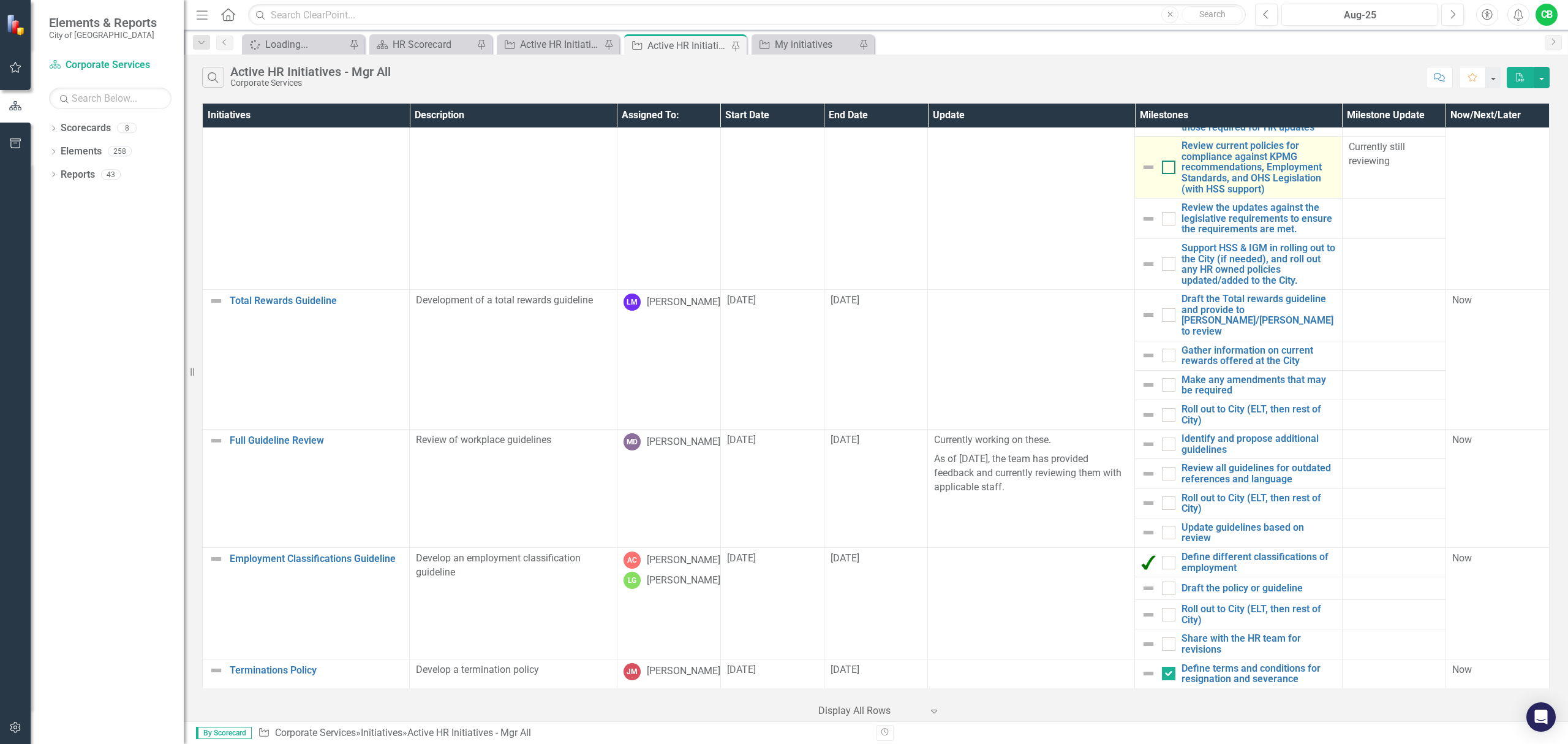
checkbox input "false"
checkbox input "true"
checkbox input "false"
checkbox input "true"
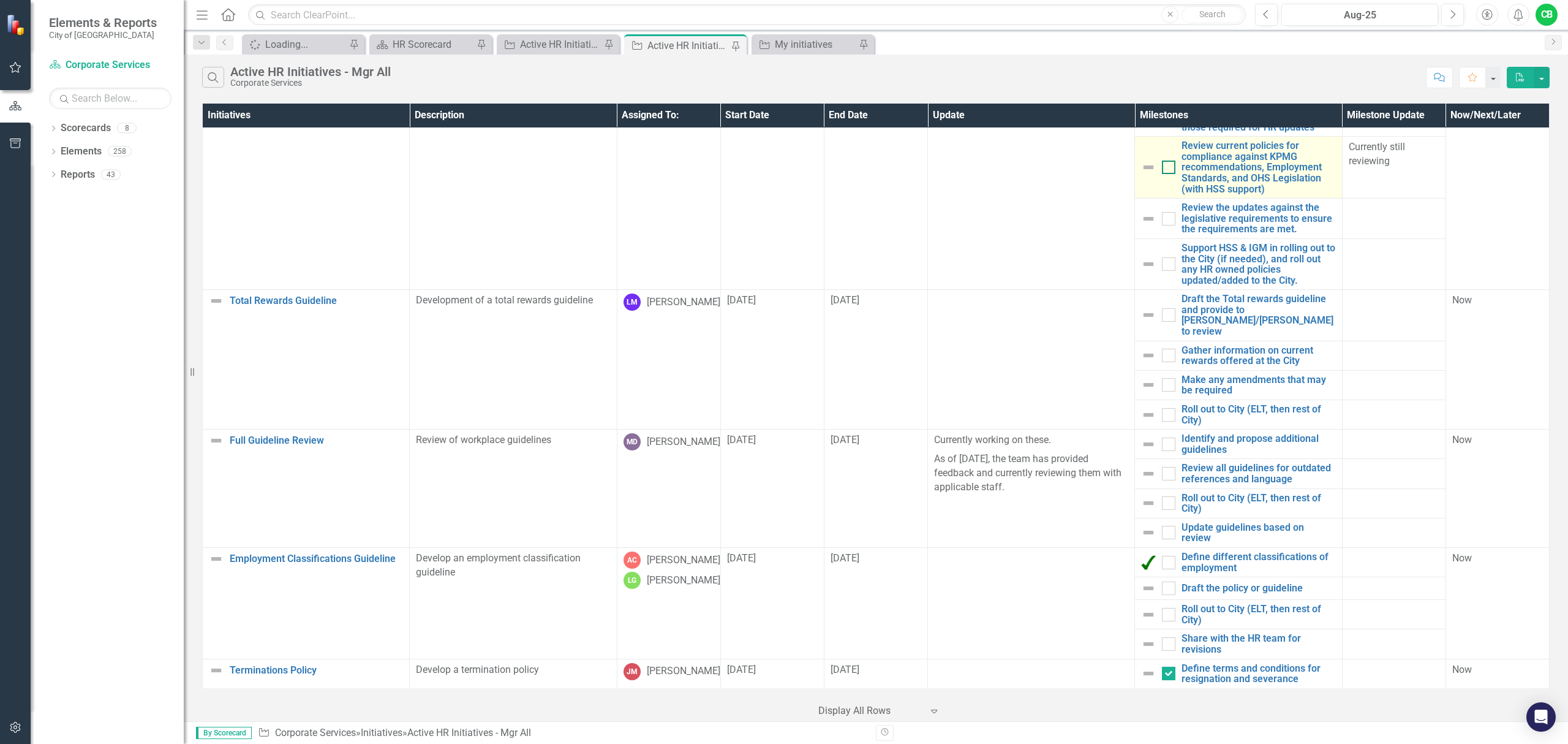
checkbox input "true"
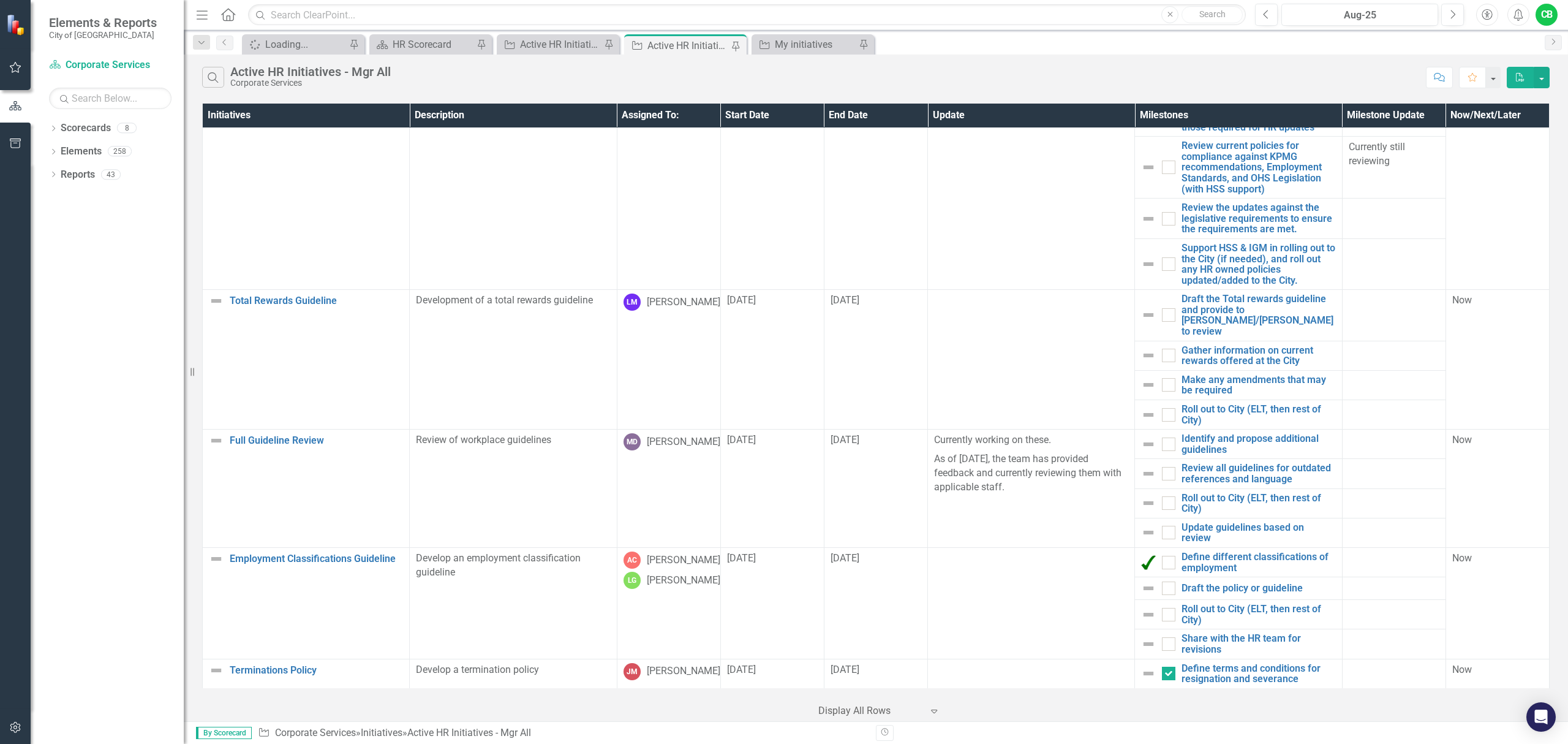
checkbox input "true"
checkbox input "false"
checkbox input "true"
checkbox input "false"
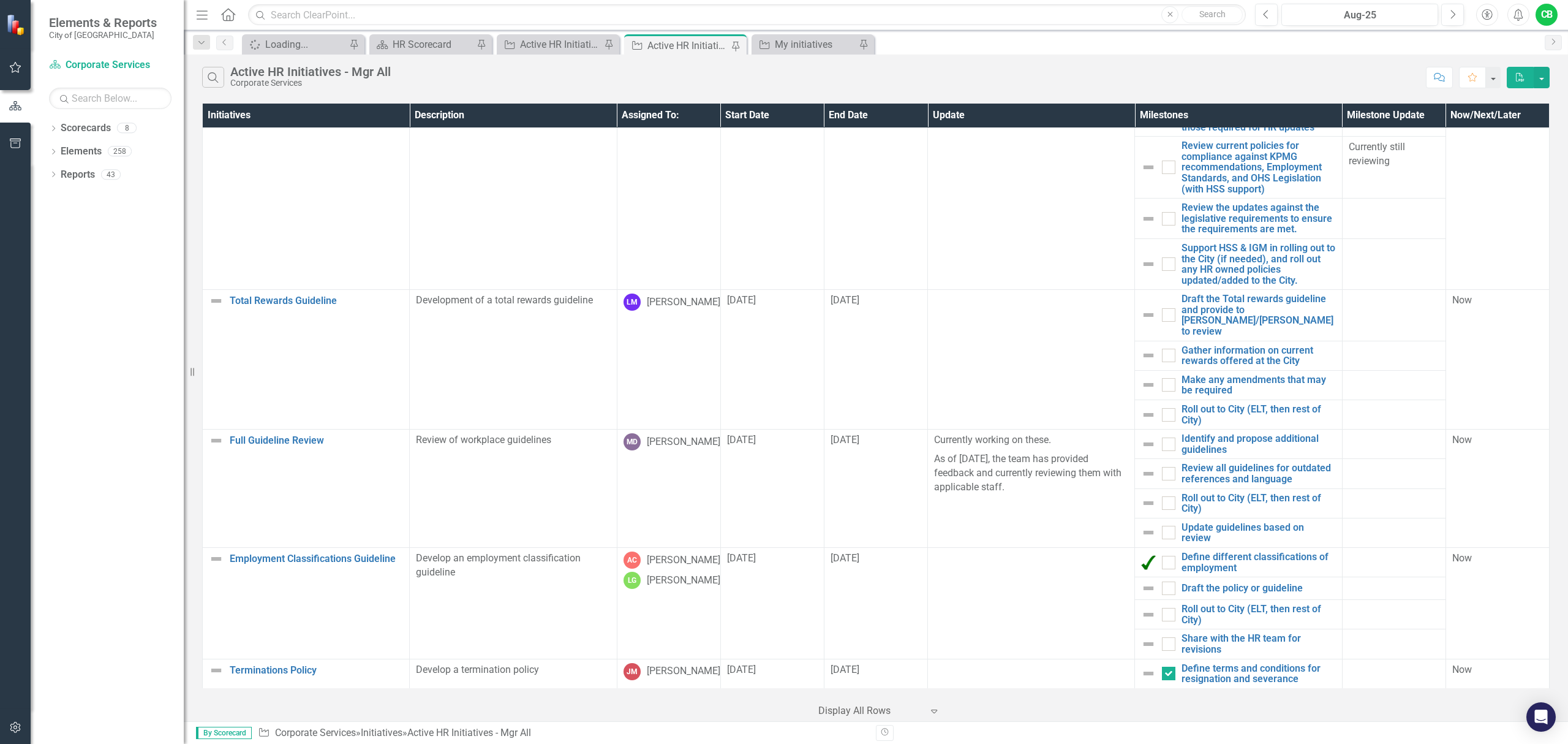
checkbox input "false"
checkbox input "true"
checkbox input "false"
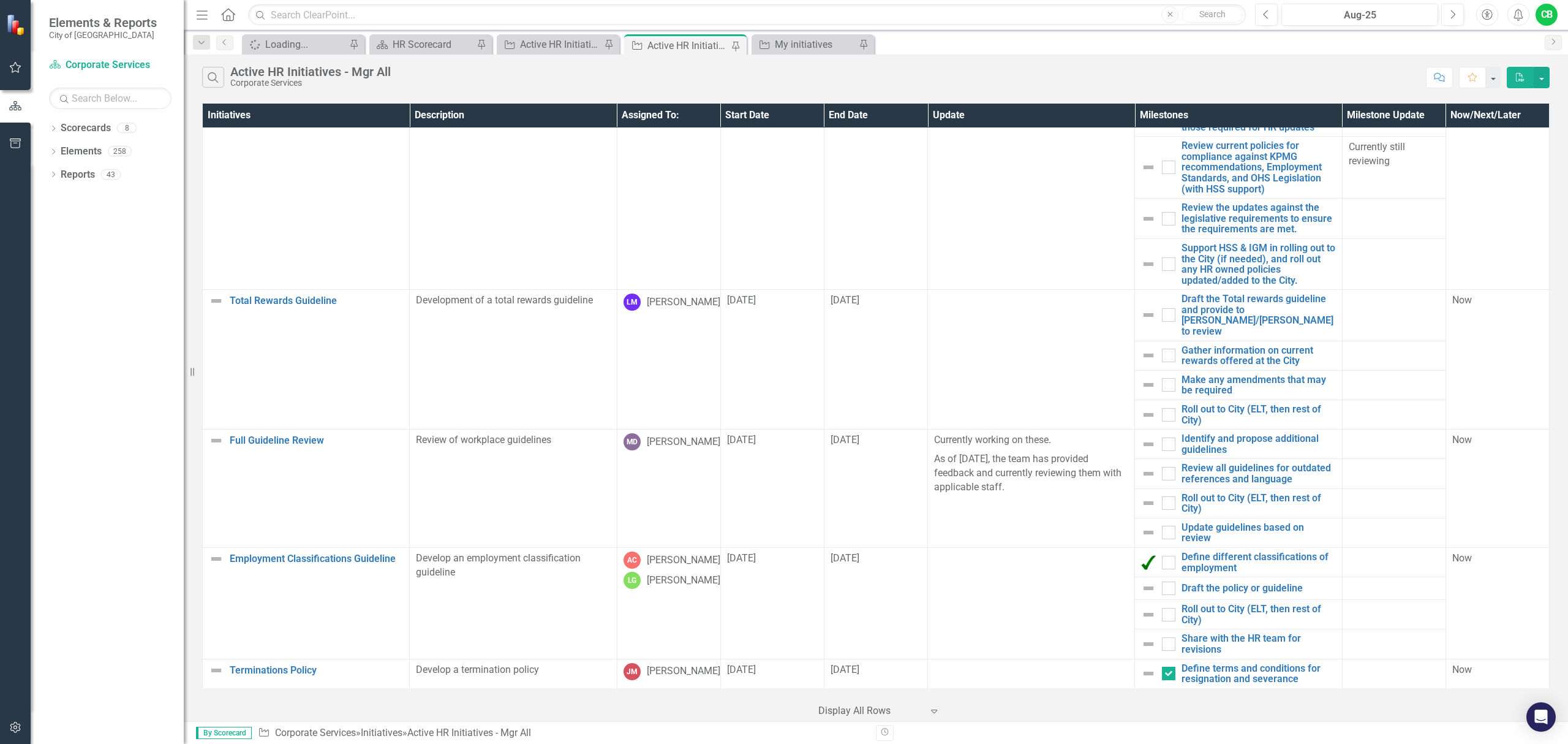
checkbox input "true"
checkbox input "false"
checkbox input "true"
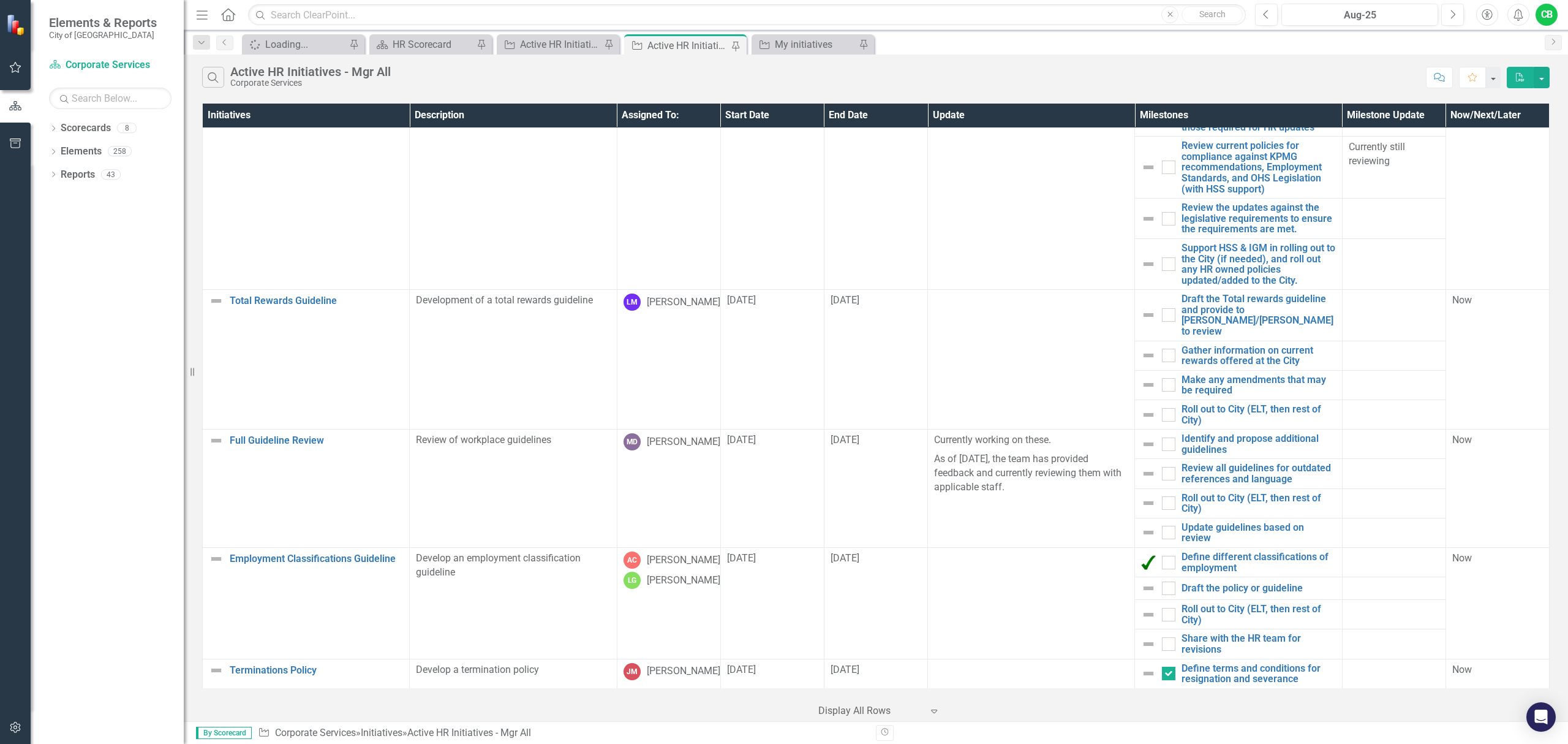
checkbox input "true"
checkbox input "false"
checkbox input "true"
checkbox input "false"
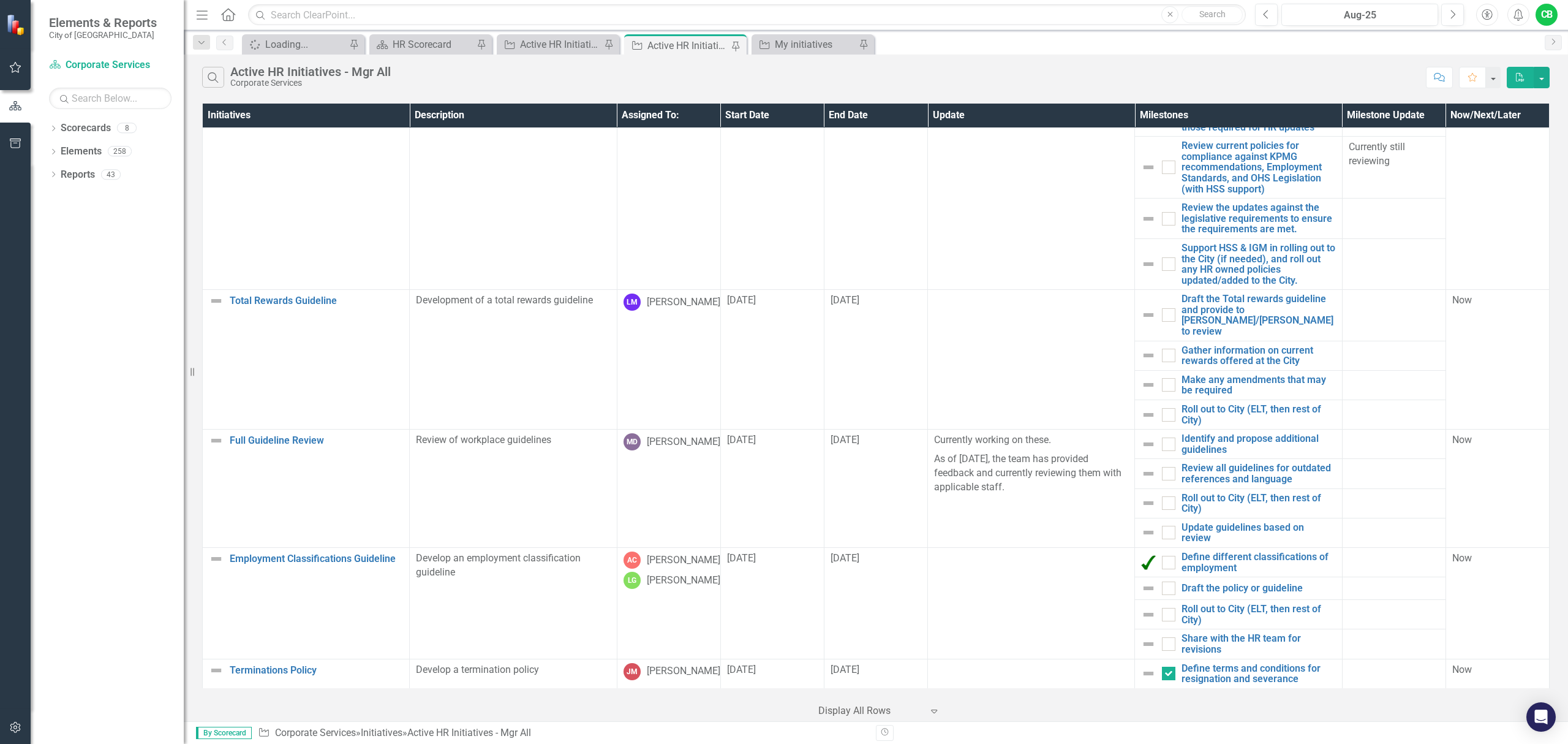
checkbox input "false"
click at [1539, 77] on button "button" at bounding box center [1541, 77] width 16 height 21
click at [1534, 124] on link "Excel Export to Excel" at bounding box center [1501, 124] width 97 height 22
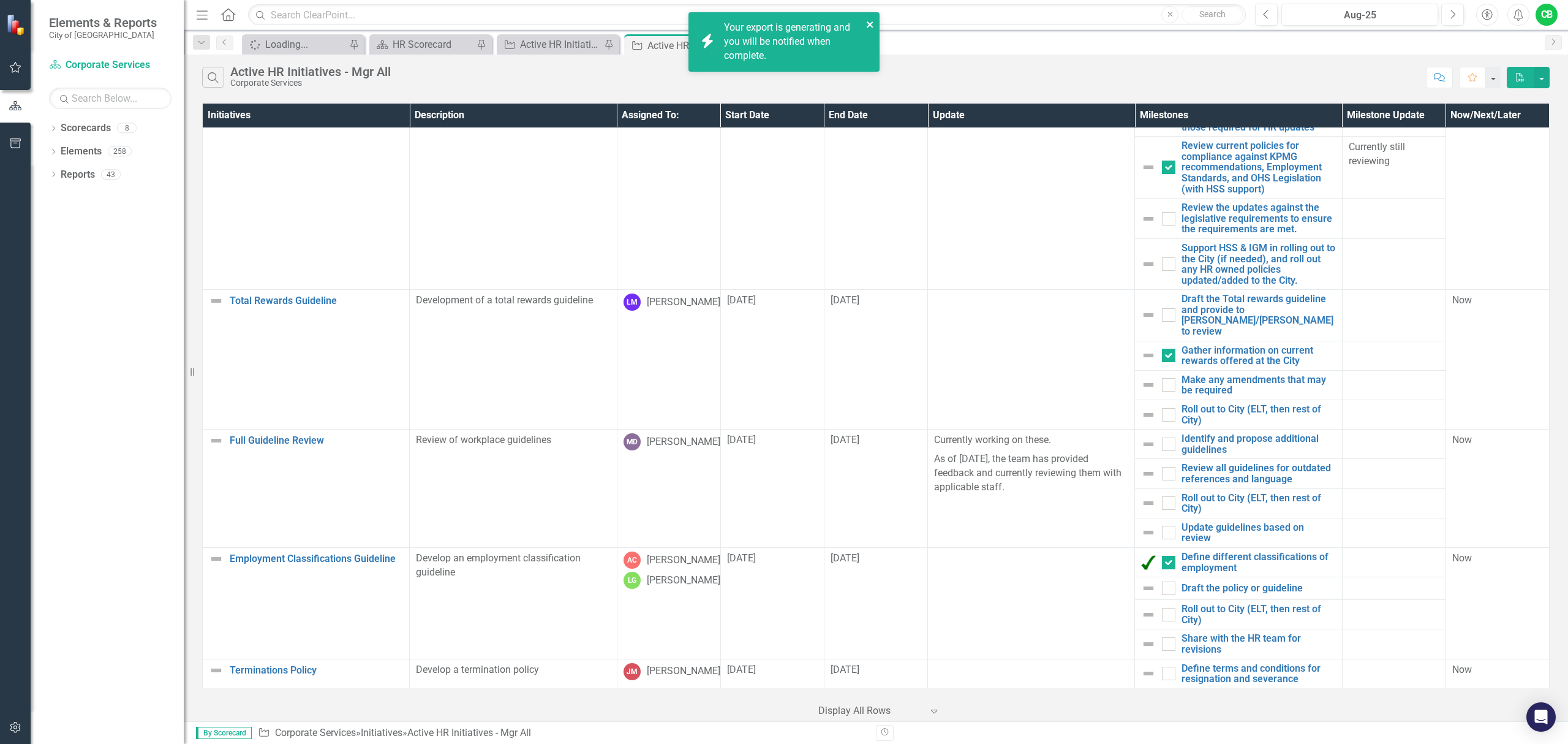
drag, startPoint x: 869, startPoint y: 23, endPoint x: 878, endPoint y: 29, distance: 10.8
click at [869, 22] on icon "close" at bounding box center [869, 24] width 6 height 6
click at [783, 67] on link "Click here to download." at bounding box center [775, 70] width 103 height 12
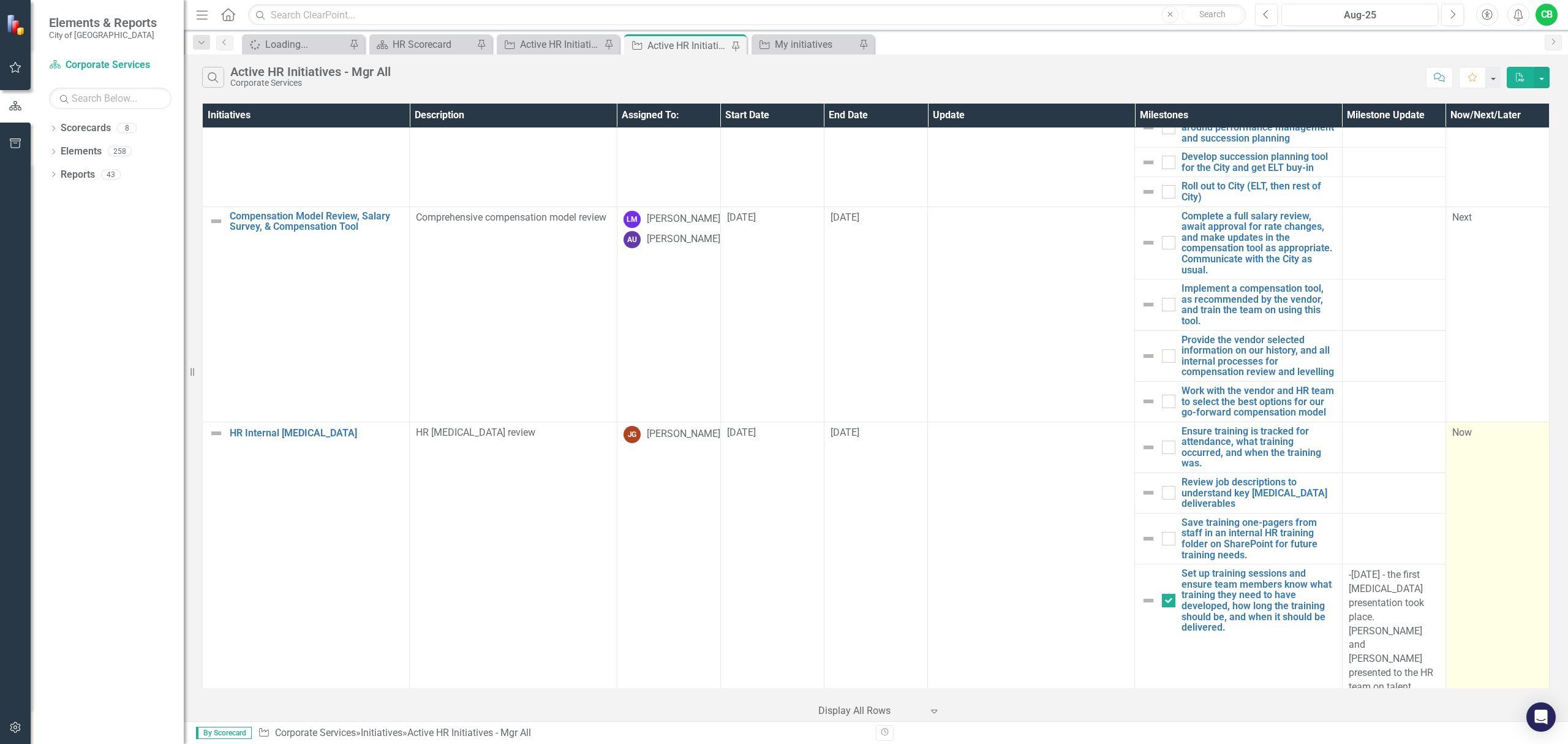
scroll to position [899, 0]
